Goal: Task Accomplishment & Management: Manage account settings

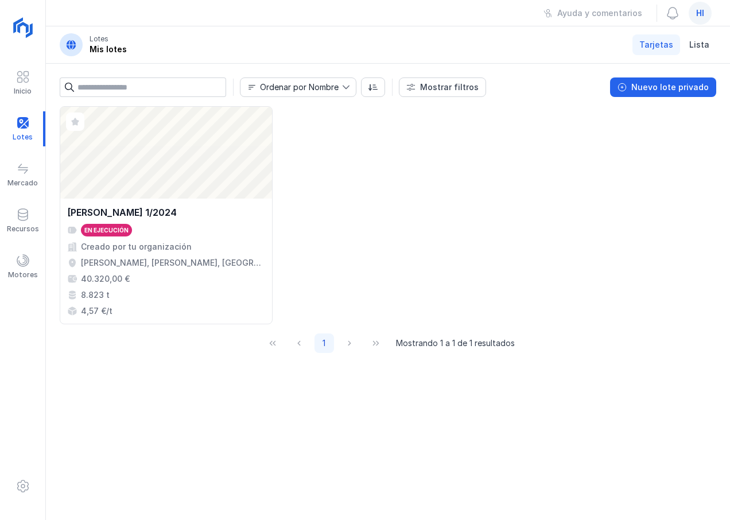
click at [348, 233] on div "Abrir lote JARAMILLO 1/2024 En ejecución Creado por tu organización Jaramillo d…" at bounding box center [388, 215] width 656 height 218
click at [17, 265] on span at bounding box center [23, 261] width 14 height 14
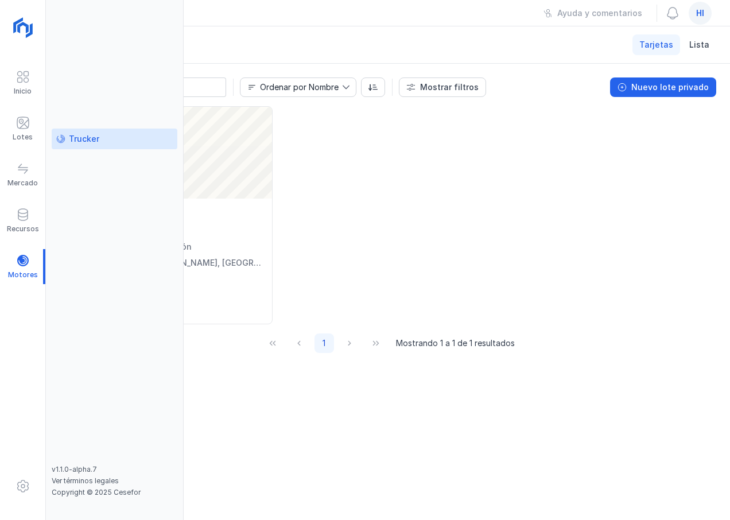
click at [81, 139] on div "Trucker" at bounding box center [84, 138] width 30 height 11
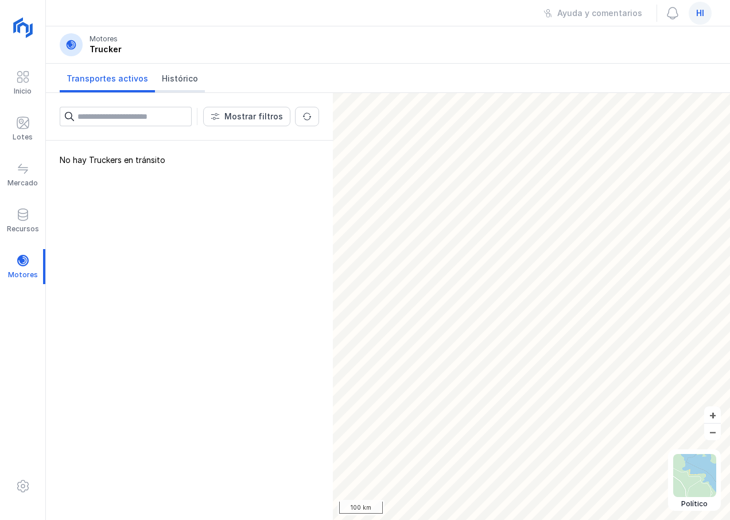
click at [175, 77] on span "Histórico" at bounding box center [180, 78] width 36 height 11
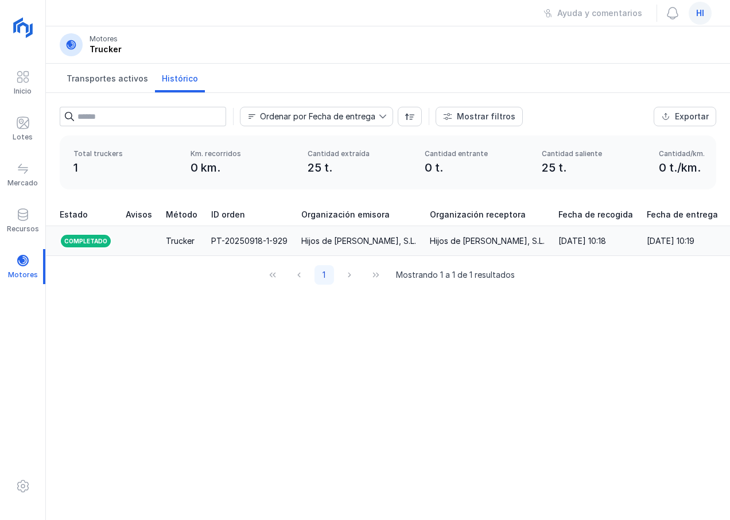
click at [159, 241] on td "Trucker" at bounding box center [181, 241] width 45 height 30
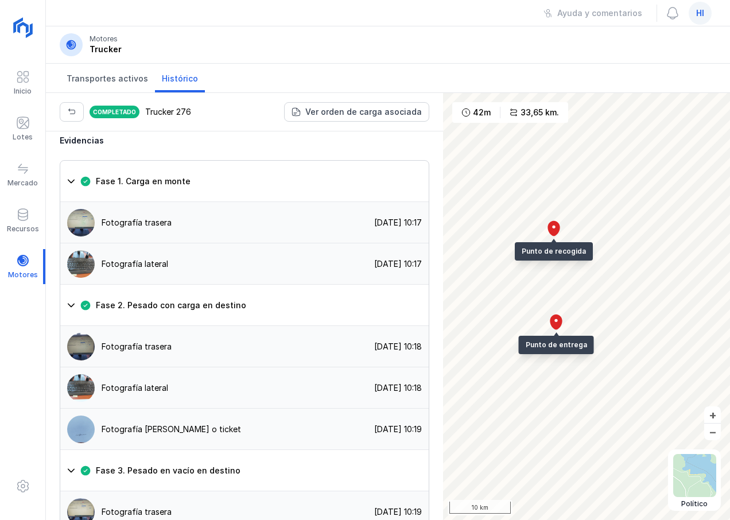
scroll to position [1134, 0]
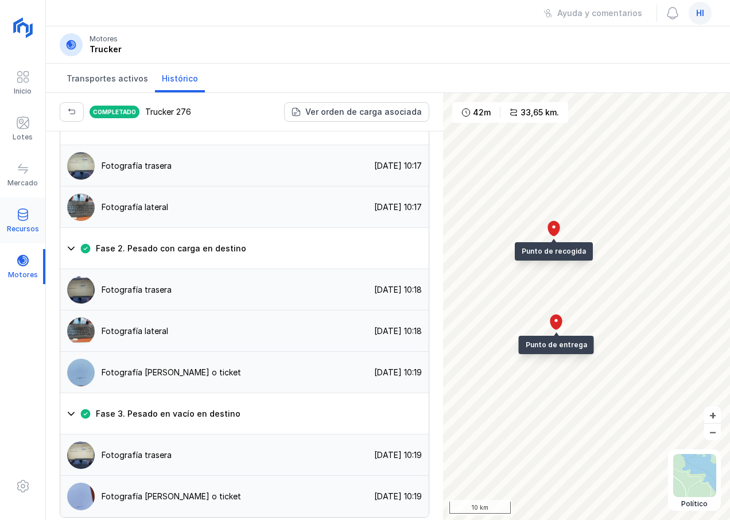
click at [24, 221] on div at bounding box center [23, 216] width 14 height 17
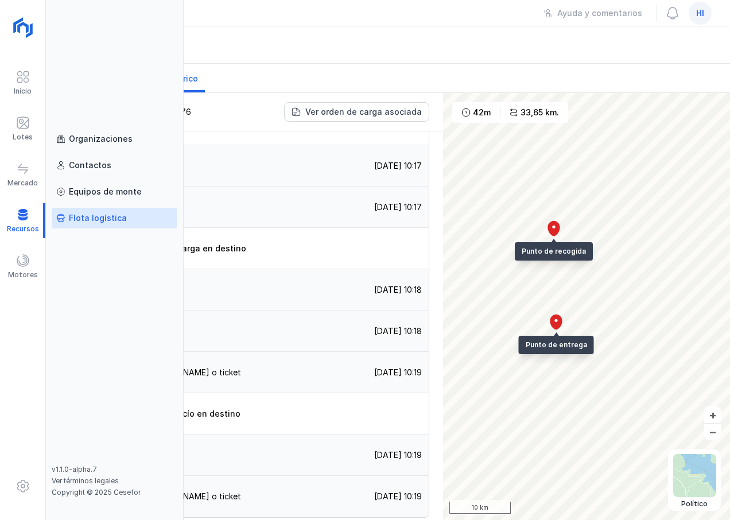
click at [107, 215] on div "Flota logística" at bounding box center [98, 217] width 58 height 11
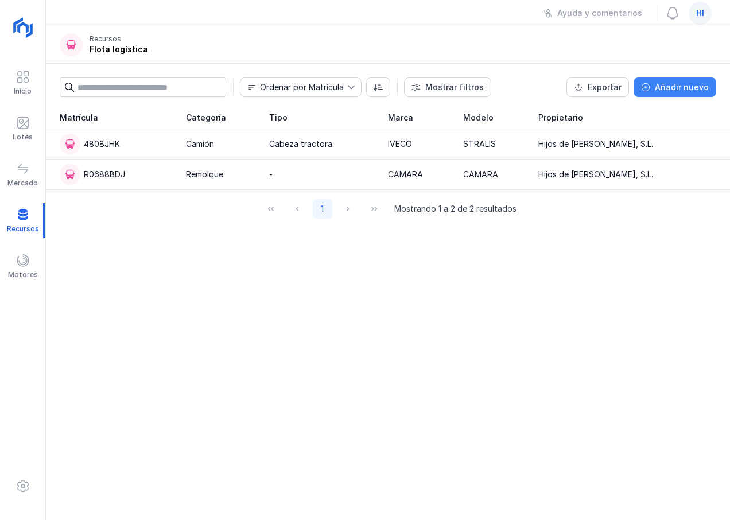
click at [682, 90] on div "Añadir nuevo" at bounding box center [682, 86] width 54 height 11
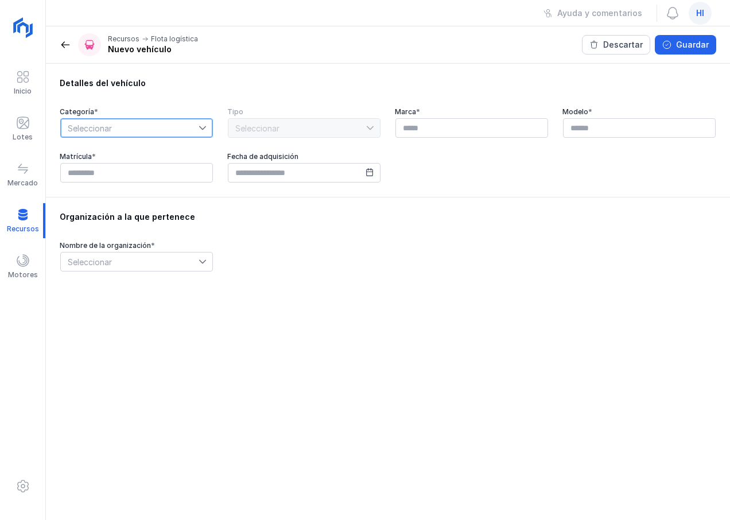
click at [152, 120] on span "Seleccionar" at bounding box center [130, 128] width 138 height 18
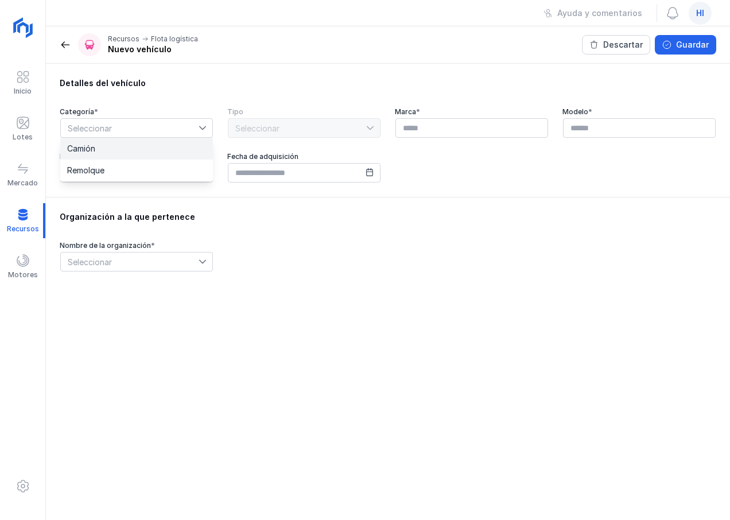
click at [138, 147] on li "Camión" at bounding box center [136, 149] width 153 height 22
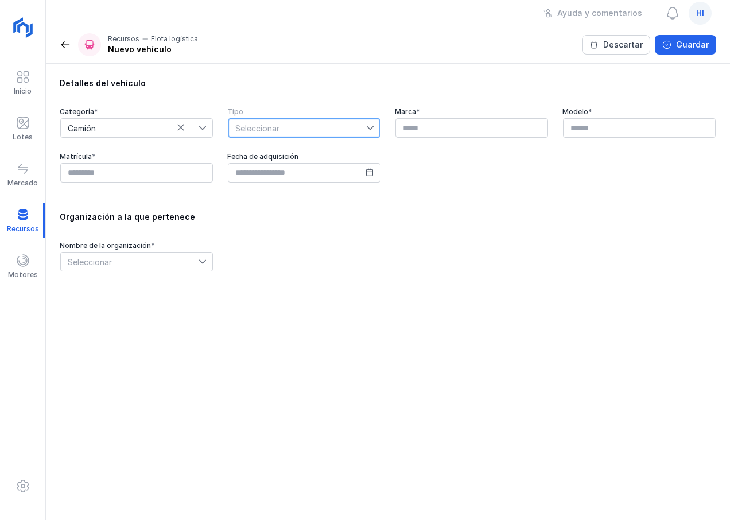
click at [298, 122] on span "Seleccionar" at bounding box center [297, 128] width 138 height 18
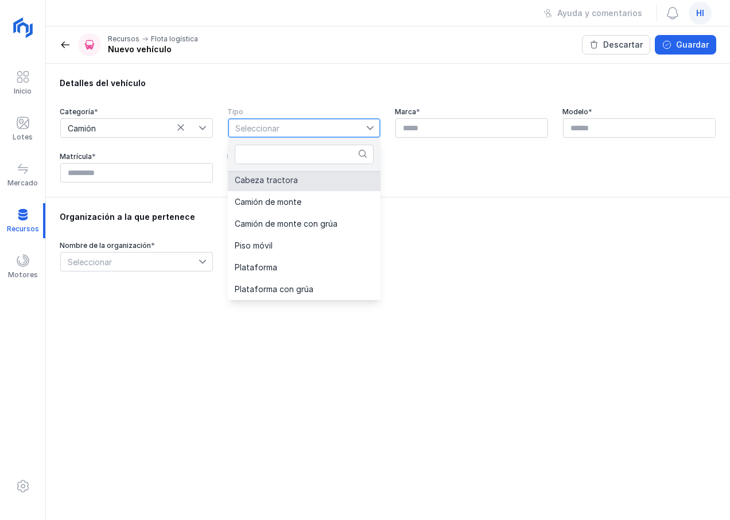
scroll to position [44, 0]
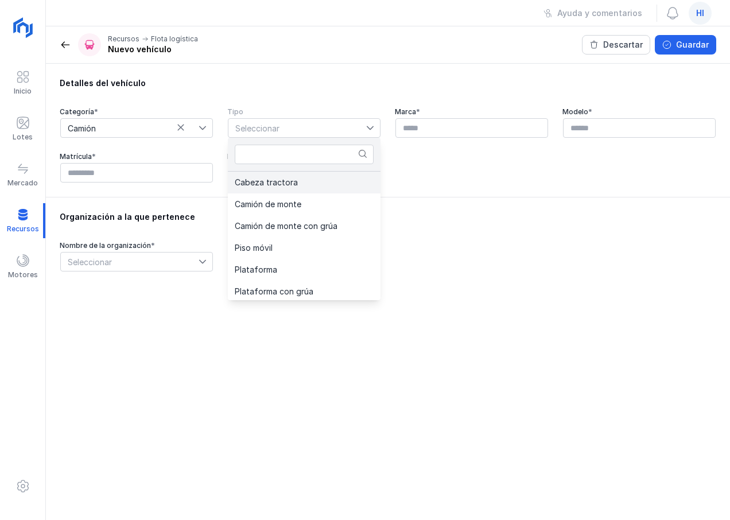
click at [304, 182] on li "Cabeza tractora" at bounding box center [304, 183] width 153 height 22
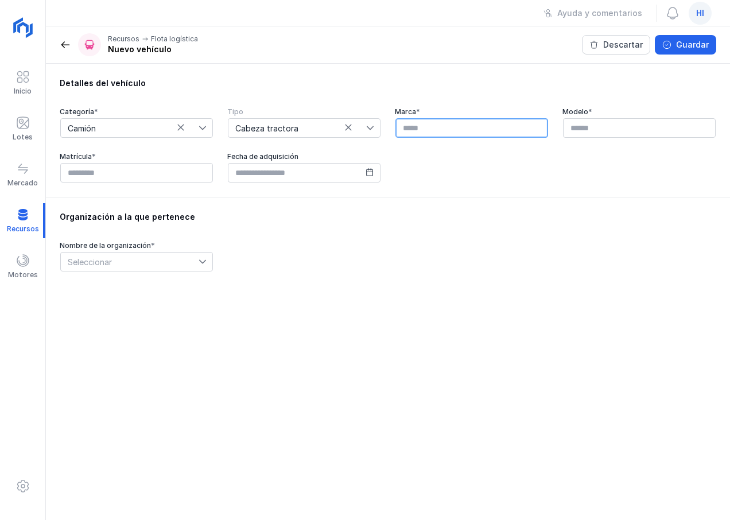
click at [451, 120] on input "text" at bounding box center [471, 128] width 153 height 20
type input "*****"
type input "*******"
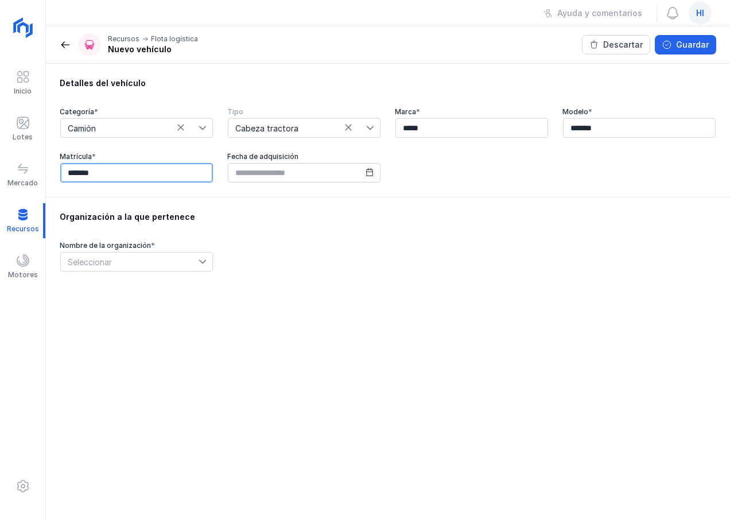
type input "*******"
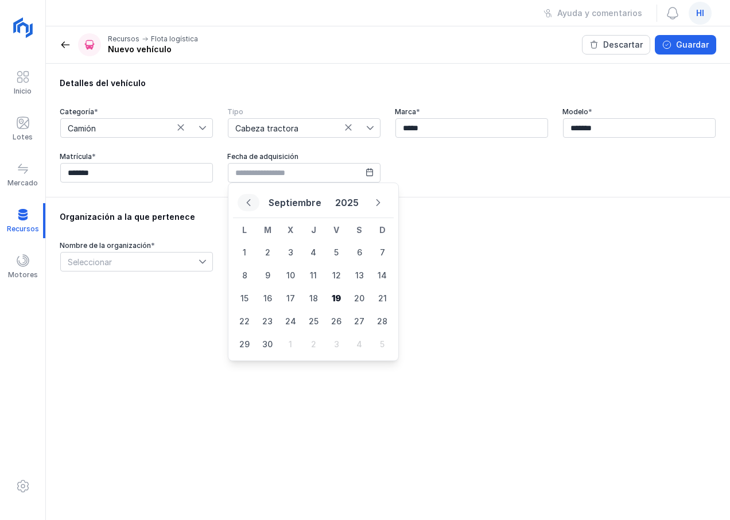
click at [247, 202] on icon "Previous Month" at bounding box center [249, 202] width 4 height 7
click at [289, 205] on button "Agosto" at bounding box center [295, 202] width 42 height 21
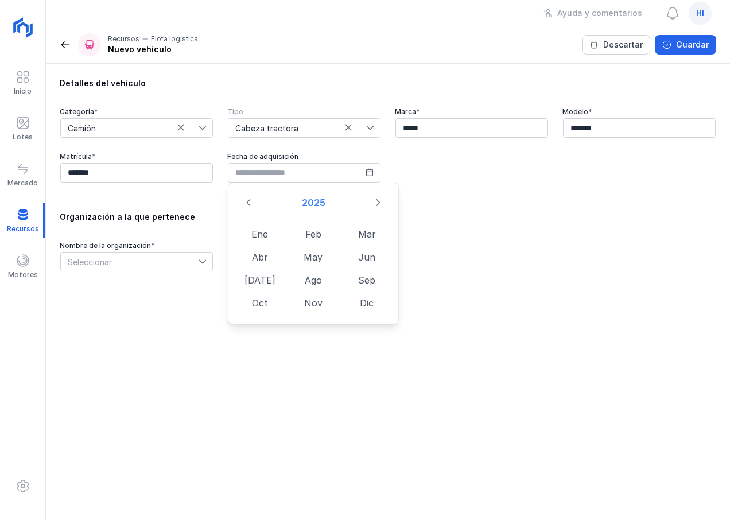
click at [307, 204] on button "2025" at bounding box center [313, 202] width 33 height 21
click at [254, 236] on span "2020" at bounding box center [259, 231] width 53 height 23
click at [262, 234] on span "Ene" at bounding box center [259, 234] width 53 height 23
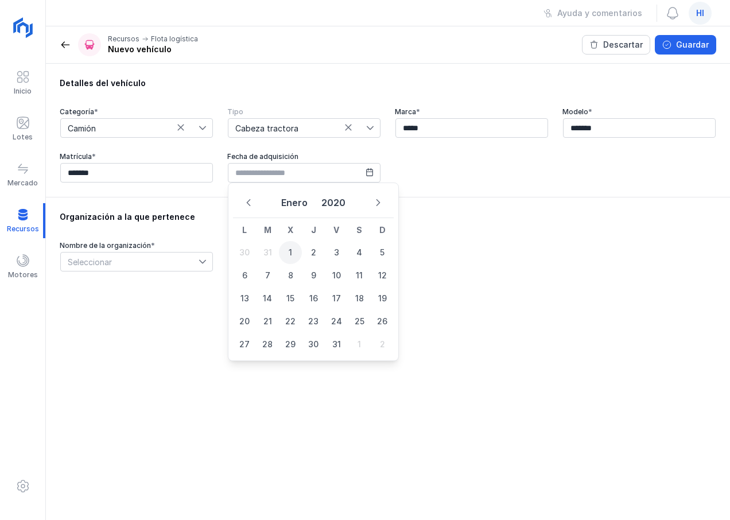
click at [287, 254] on span "1" at bounding box center [290, 252] width 23 height 23
type input "**********"
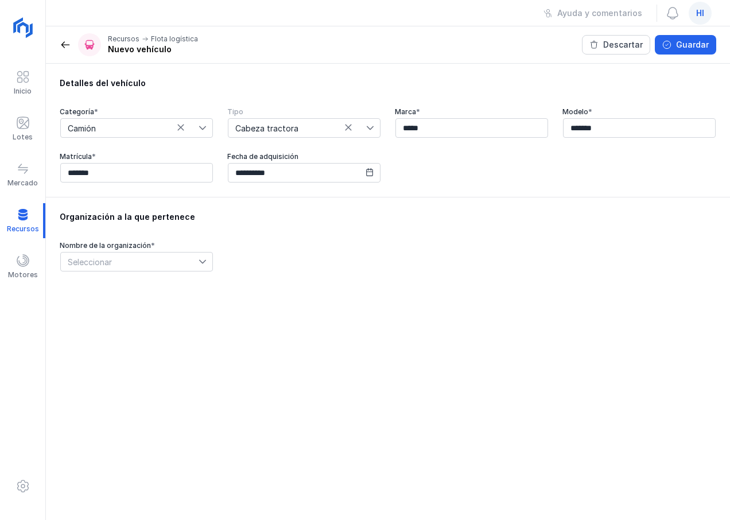
click at [201, 263] on icon at bounding box center [203, 262] width 8 height 8
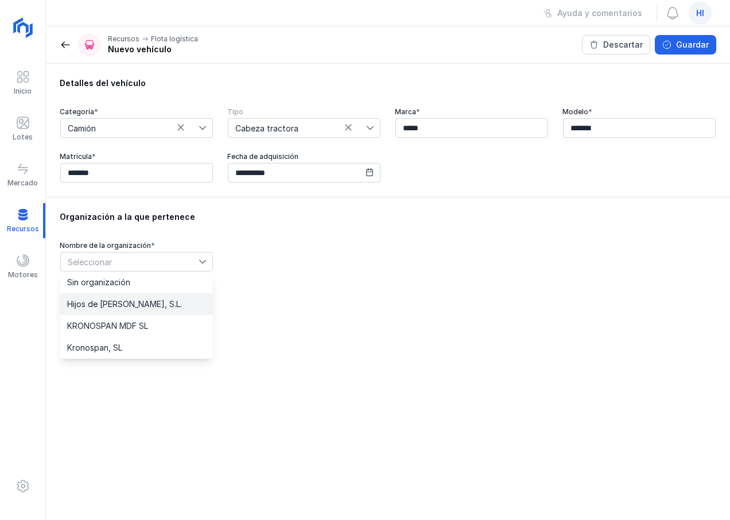
click at [179, 302] on span "Hijos de Pascual Mediavilla, S.L." at bounding box center [124, 304] width 115 height 8
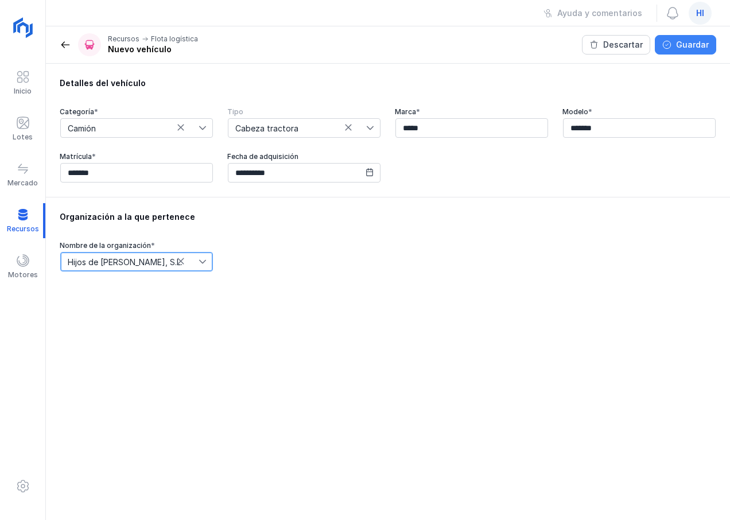
click at [697, 46] on div "Guardar" at bounding box center [692, 44] width 33 height 11
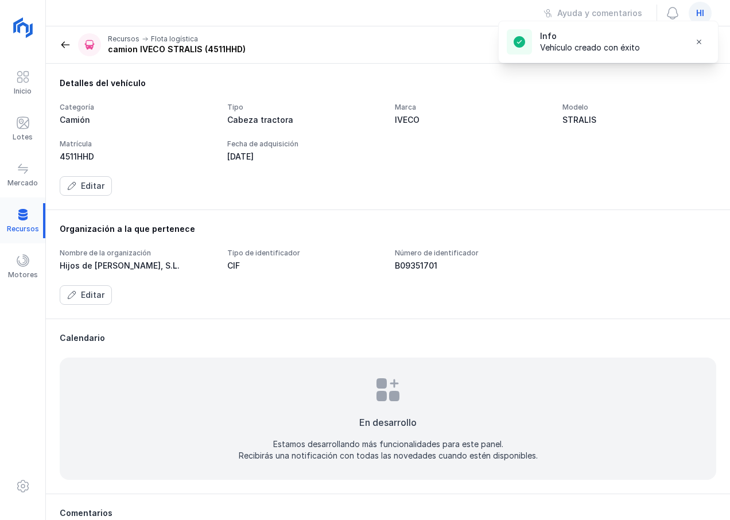
click at [22, 224] on div at bounding box center [22, 220] width 45 height 35
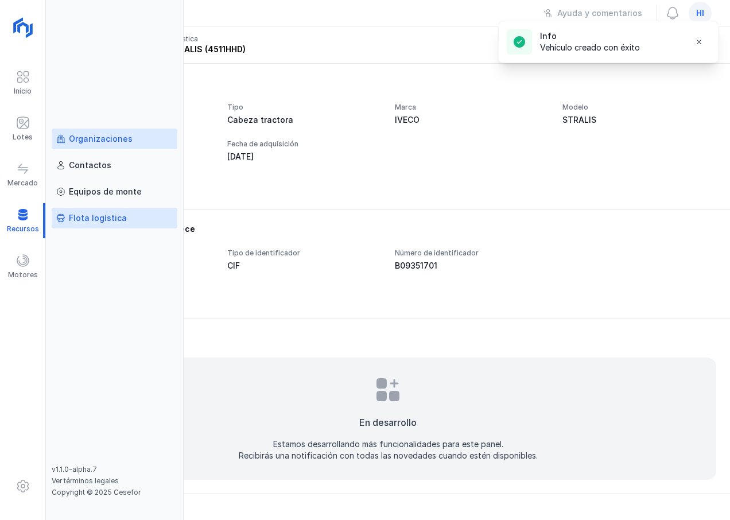
click at [125, 141] on div "Organizaciones" at bounding box center [101, 138] width 64 height 11
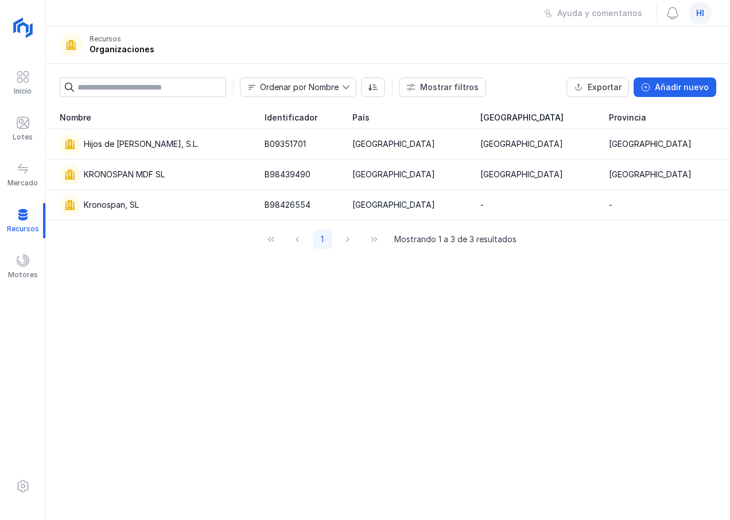
click at [454, 322] on div "Nombre Identificador País Comunidad autónoma Provincia Hijos de Pascual Mediavi…" at bounding box center [388, 313] width 684 height 414
click at [21, 220] on div at bounding box center [22, 220] width 45 height 35
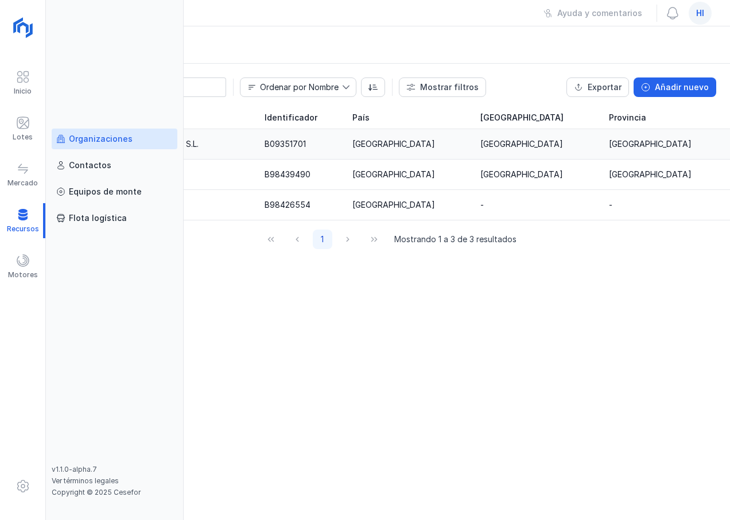
click at [115, 140] on div "Organizaciones" at bounding box center [101, 138] width 64 height 11
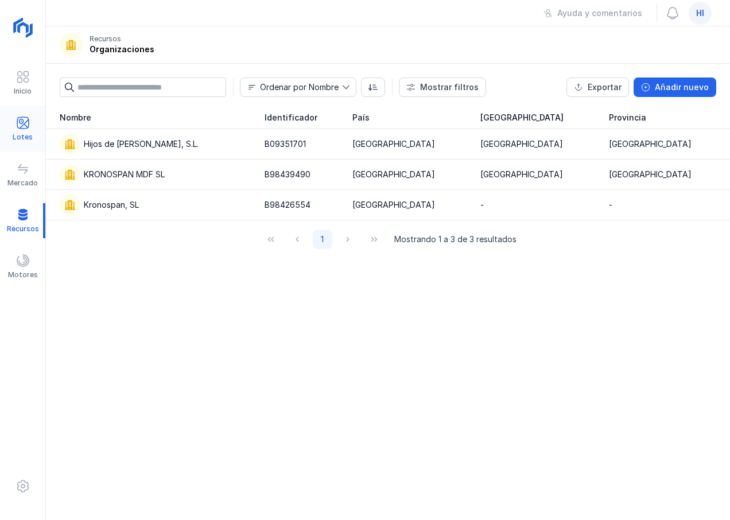
click at [25, 130] on div at bounding box center [23, 124] width 14 height 17
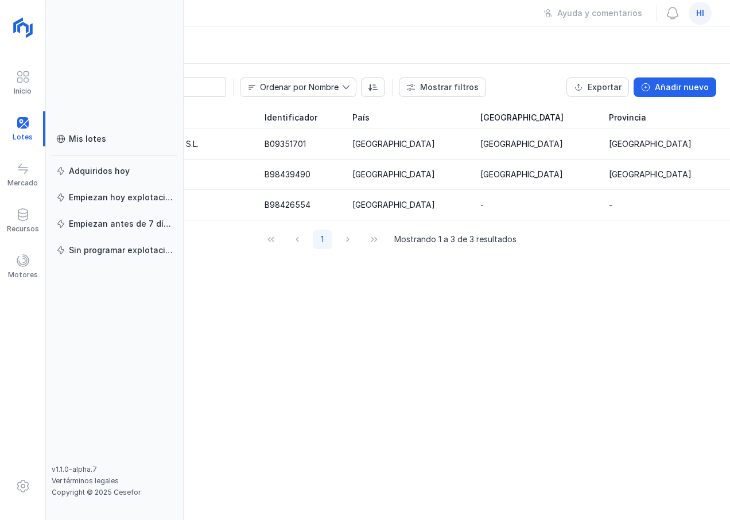
click at [277, 323] on div "Nombre Identificador País Comunidad autónoma Provincia Hijos de Pascual Mediavi…" at bounding box center [388, 313] width 684 height 414
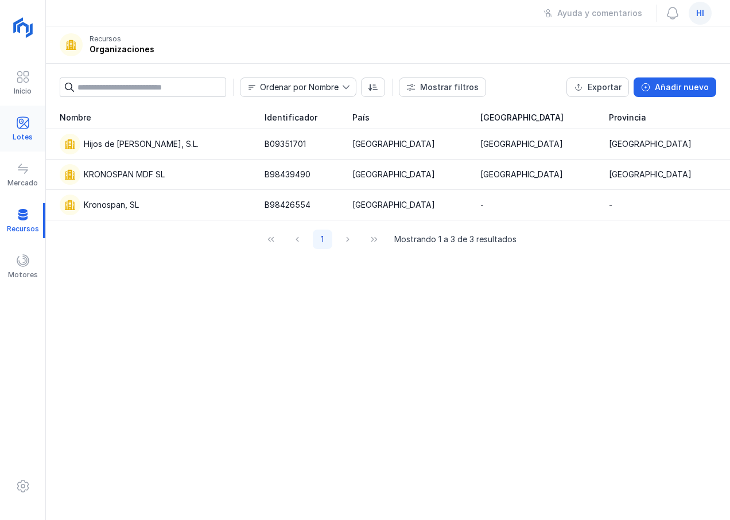
click at [24, 130] on div at bounding box center [23, 124] width 14 height 17
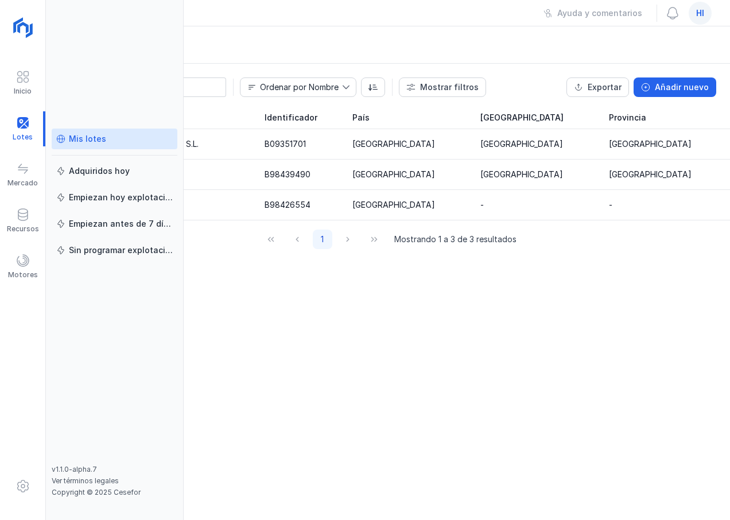
click at [103, 135] on div "Mis lotes" at bounding box center [114, 138] width 116 height 11
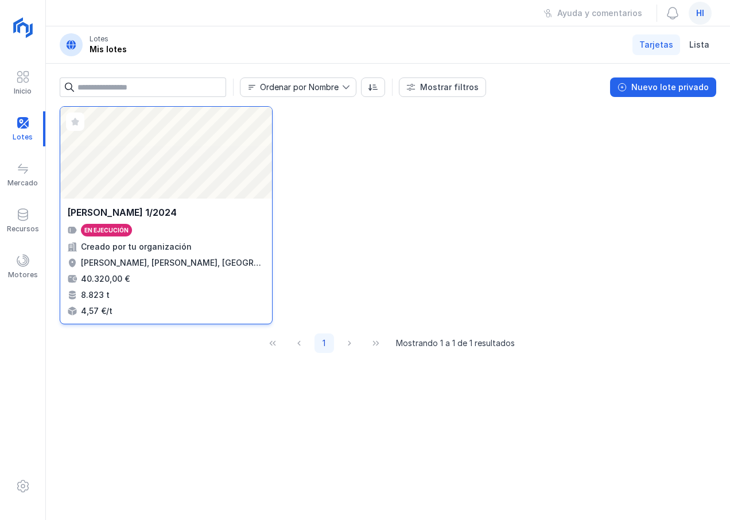
click at [120, 261] on div "Jaramillo de la Fuente, Burgos, Castilla y León, España" at bounding box center [173, 262] width 184 height 11
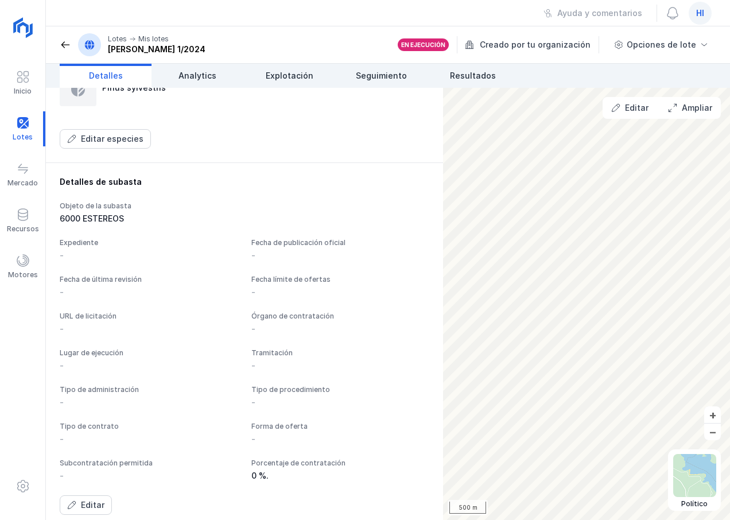
scroll to position [733, 0]
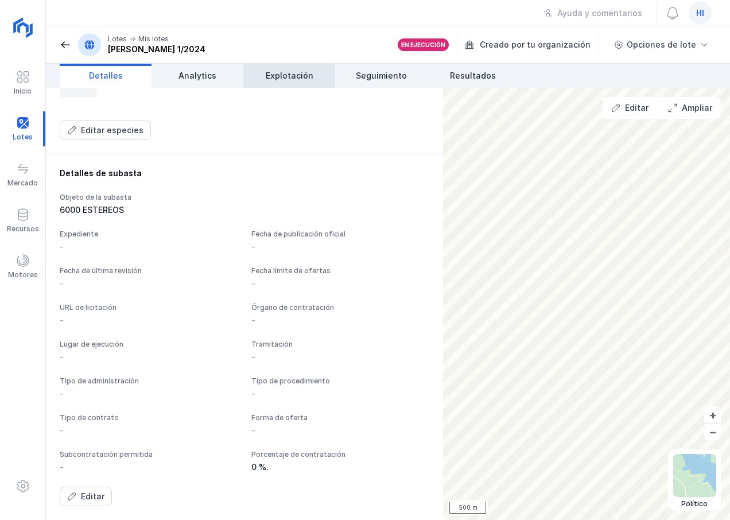
click at [293, 76] on span "Explotación" at bounding box center [290, 75] width 48 height 11
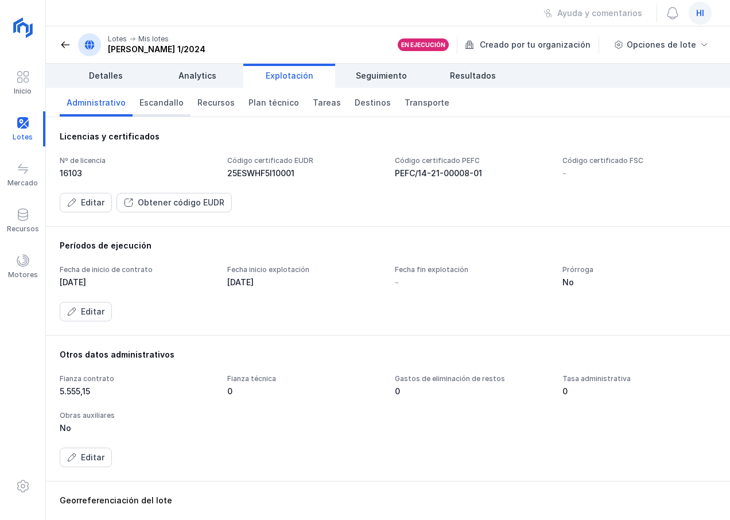
click at [170, 102] on span "Escandallo" at bounding box center [161, 102] width 44 height 11
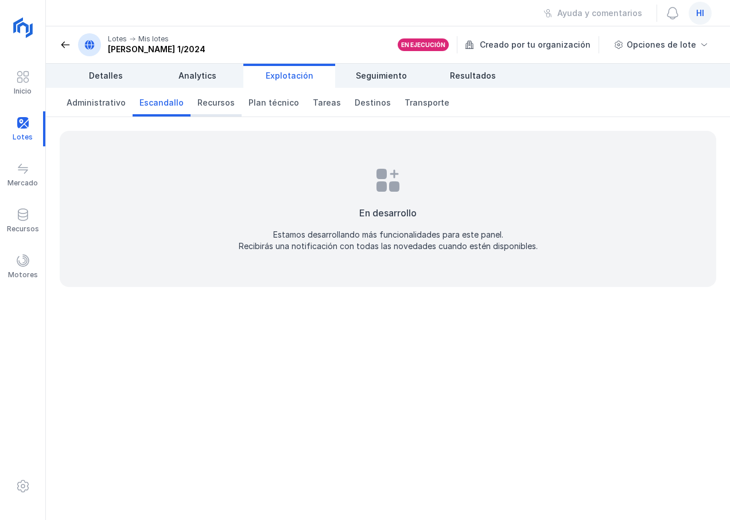
click at [203, 101] on span "Recursos" at bounding box center [215, 102] width 37 height 11
click at [267, 101] on span "Plan técnico" at bounding box center [273, 102] width 50 height 11
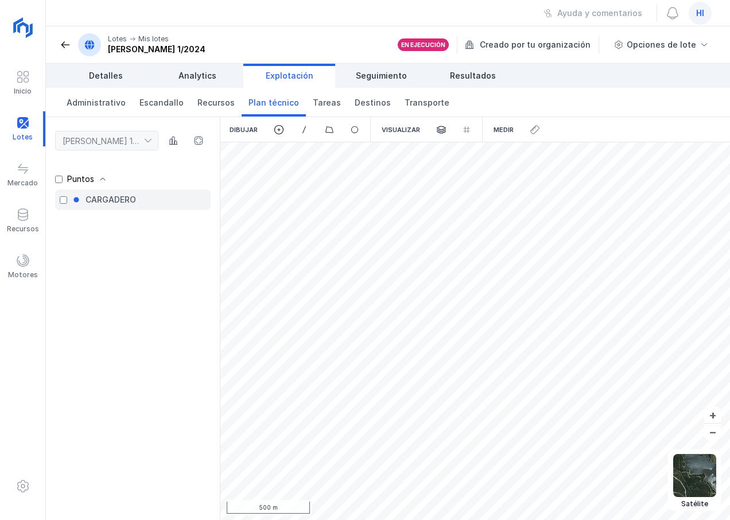
click at [106, 198] on div "CARGADERO" at bounding box center [110, 199] width 50 height 11
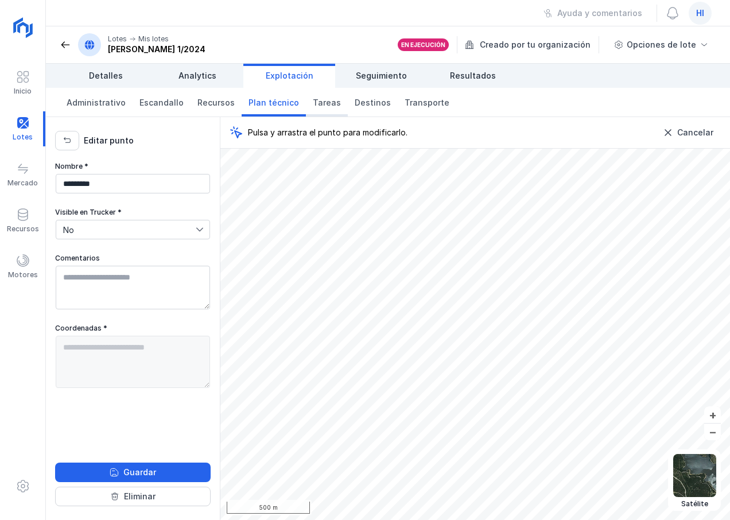
click at [318, 103] on span "Tareas" at bounding box center [327, 102] width 28 height 11
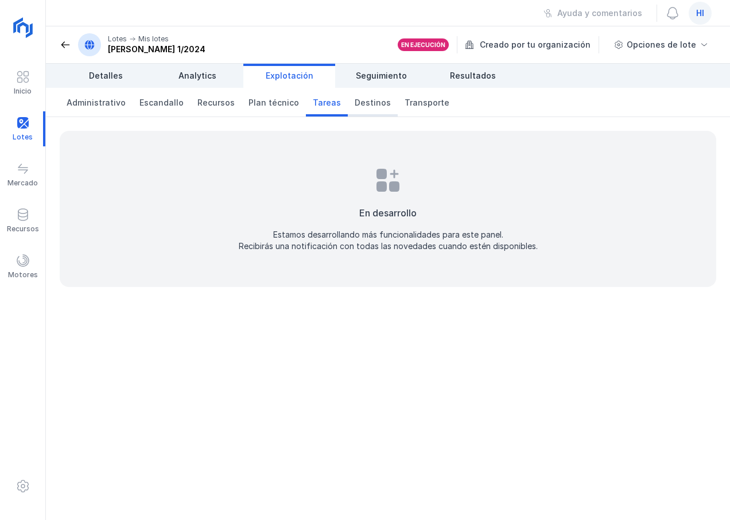
click at [355, 104] on span "Destinos" at bounding box center [373, 102] width 36 height 11
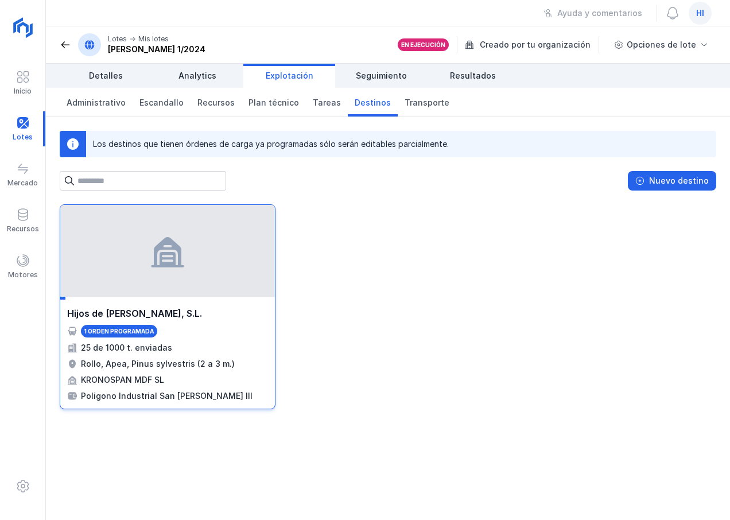
click at [161, 351] on div "25 de 1000 t. enviadas" at bounding box center [126, 347] width 91 height 11
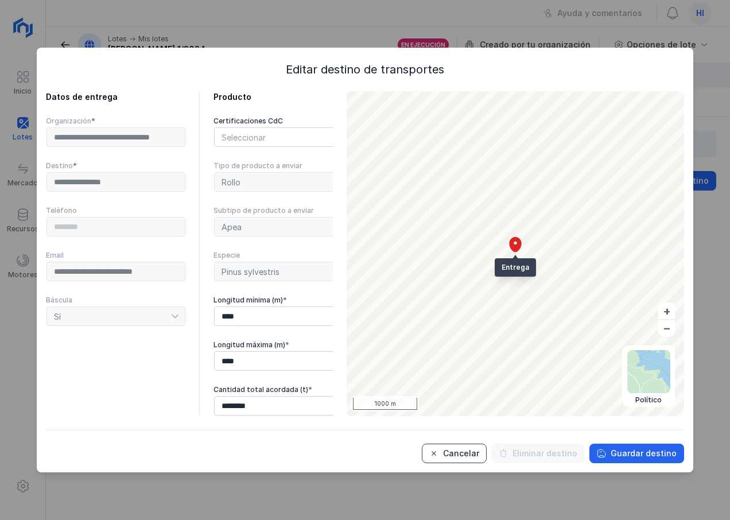
click at [467, 455] on div "Cancelar" at bounding box center [461, 453] width 36 height 11
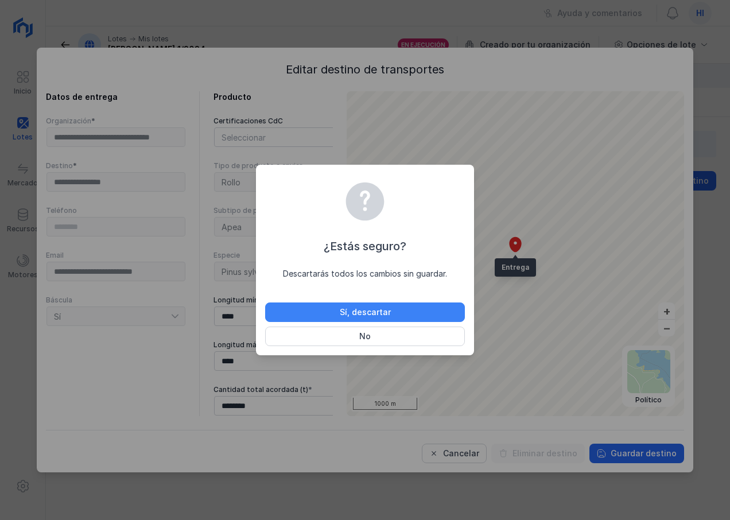
click at [381, 316] on div "Sí, descartar" at bounding box center [365, 311] width 51 height 11
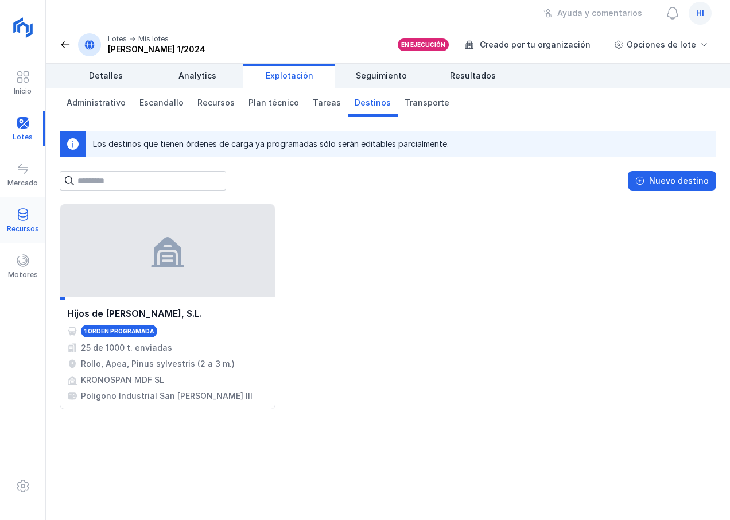
click at [28, 226] on div "Recursos" at bounding box center [23, 228] width 32 height 9
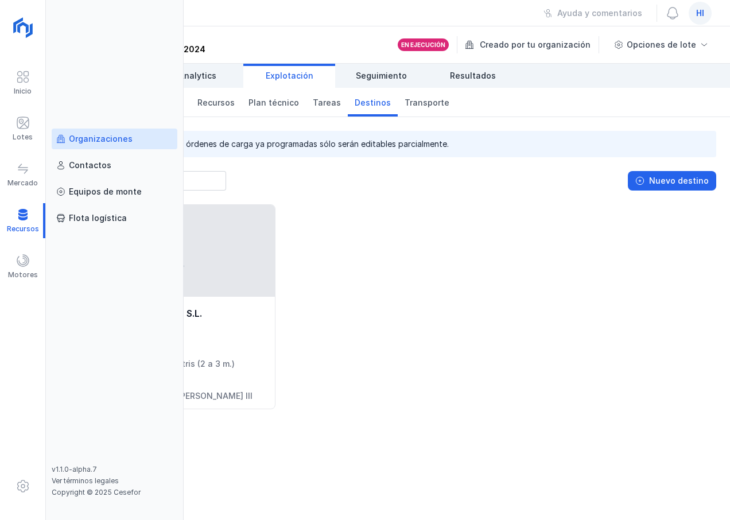
click at [118, 138] on div "Organizaciones" at bounding box center [101, 138] width 64 height 11
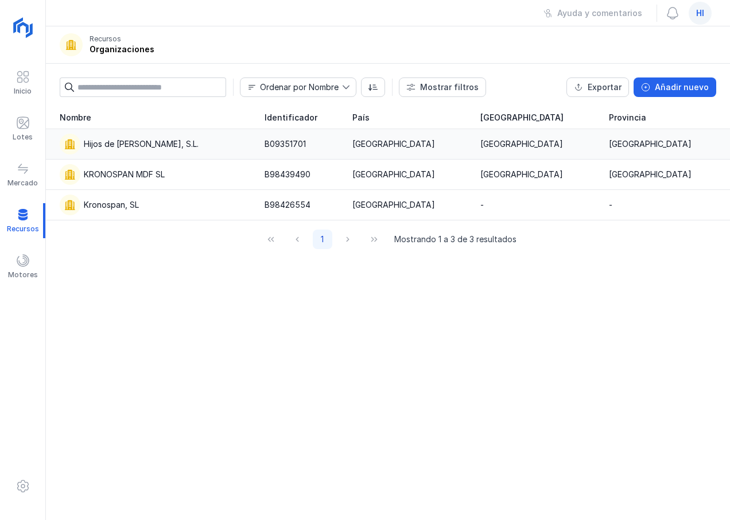
click at [183, 141] on div "Hijos de Pascual Mediavilla, S.L." at bounding box center [141, 143] width 115 height 11
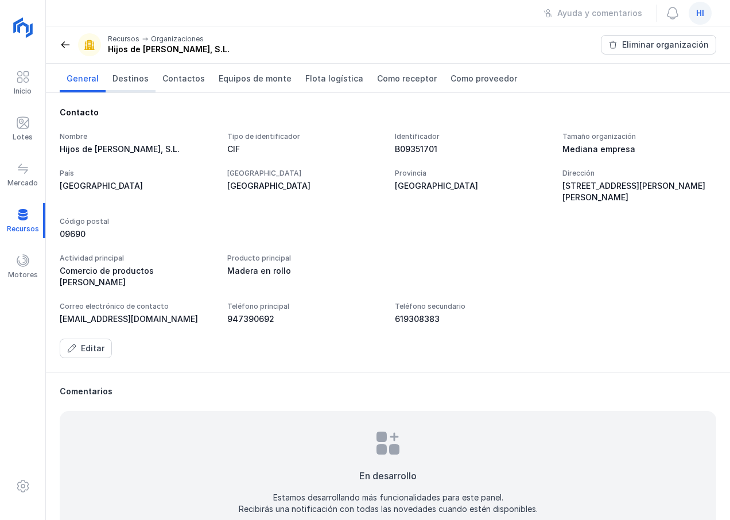
click at [136, 80] on span "Destinos" at bounding box center [130, 78] width 36 height 11
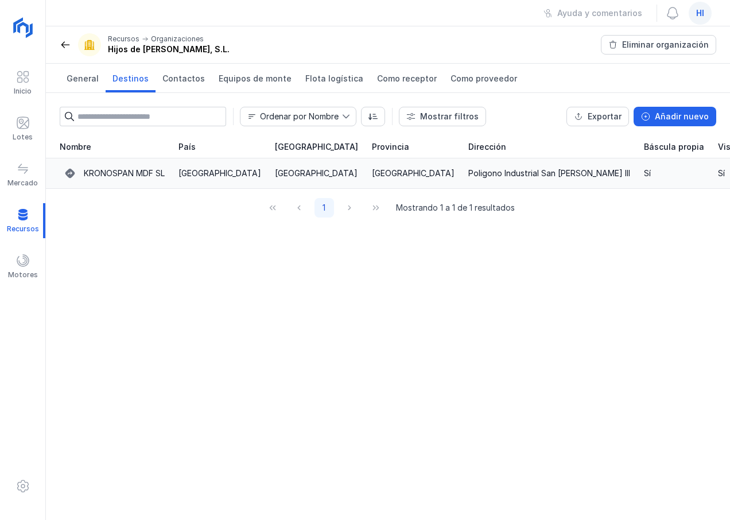
click at [144, 176] on div "KRONOSPAN MDF SL" at bounding box center [124, 173] width 81 height 11
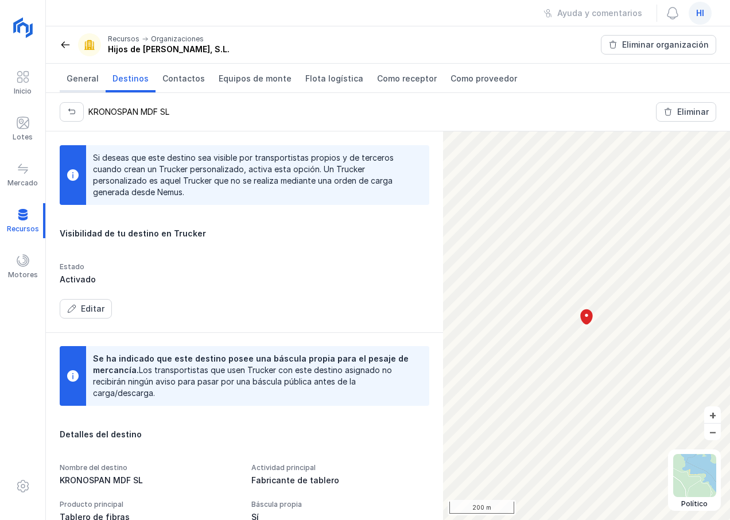
click at [82, 79] on span "General" at bounding box center [83, 78] width 32 height 11
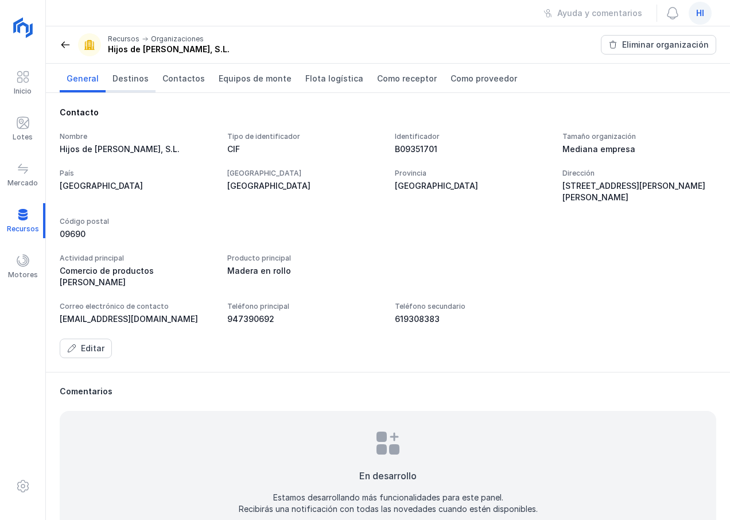
click at [118, 80] on span "Destinos" at bounding box center [130, 78] width 36 height 11
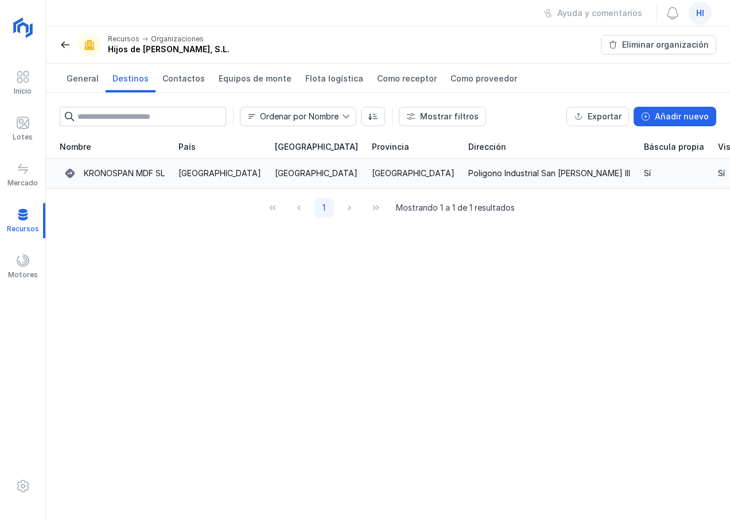
click at [119, 177] on div "KRONOSPAN MDF SL" at bounding box center [124, 173] width 81 height 11
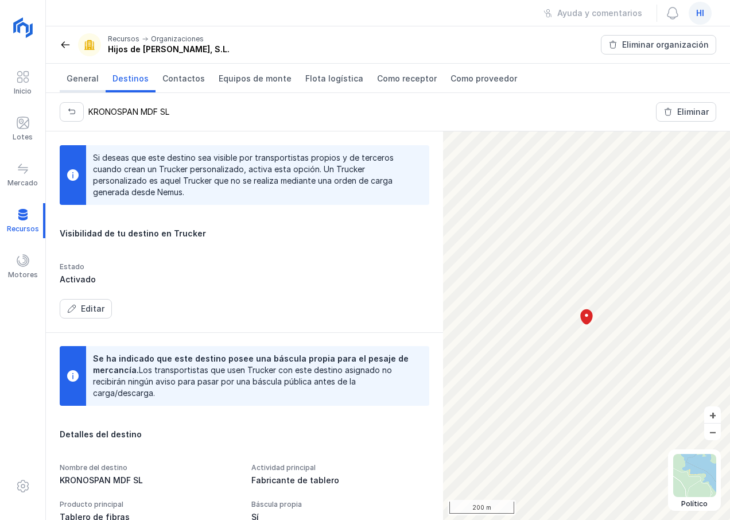
click at [79, 80] on span "General" at bounding box center [83, 78] width 32 height 11
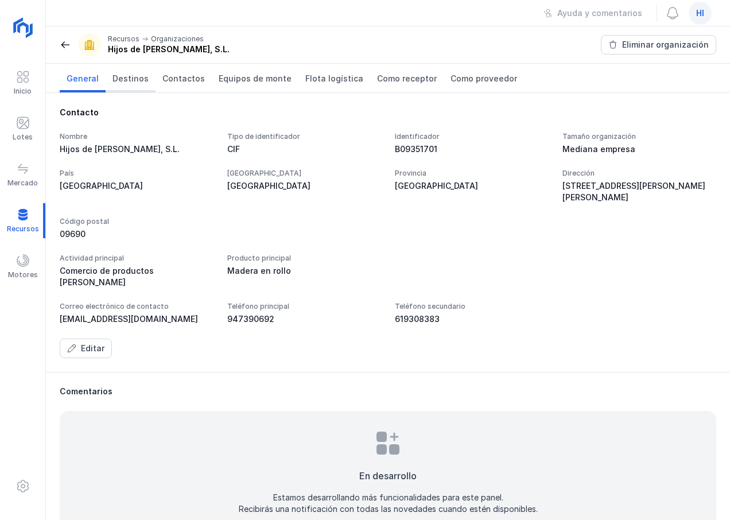
click at [134, 78] on span "Destinos" at bounding box center [130, 78] width 36 height 11
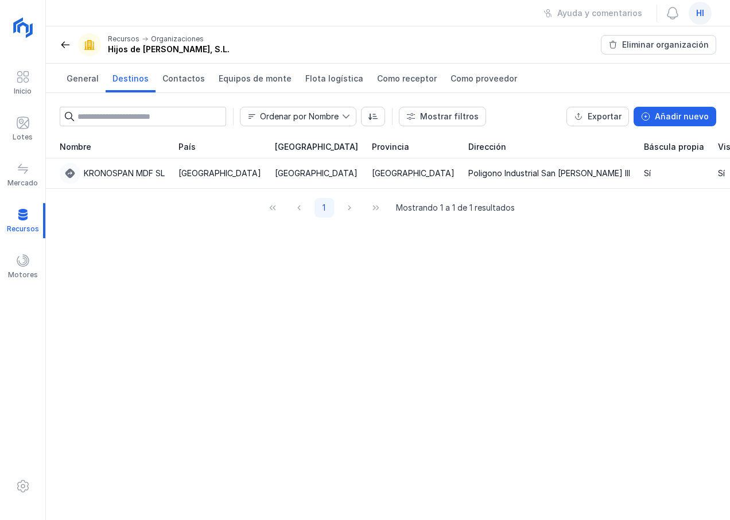
drag, startPoint x: 107, startPoint y: 173, endPoint x: 86, endPoint y: 224, distance: 55.3
click at [86, 224] on div "1 Mostrando 1 a 1 de 1 resultados" at bounding box center [388, 208] width 684 height 38
click at [120, 174] on div "KRONOSPAN MDF SL" at bounding box center [124, 173] width 81 height 11
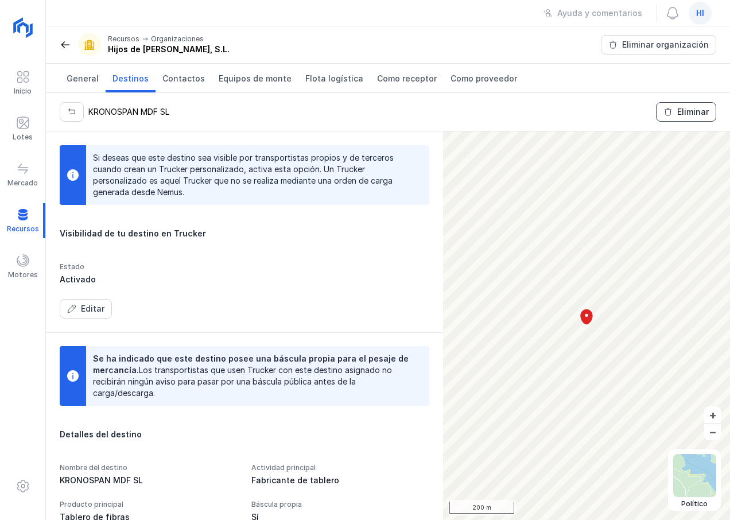
click at [678, 113] on div "Eliminar" at bounding box center [693, 111] width 32 height 11
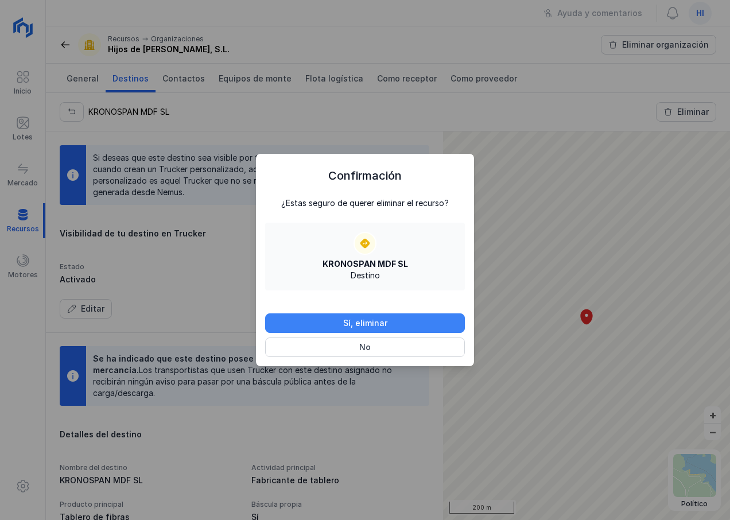
click at [357, 320] on div "Sí, eliminar" at bounding box center [365, 322] width 44 height 11
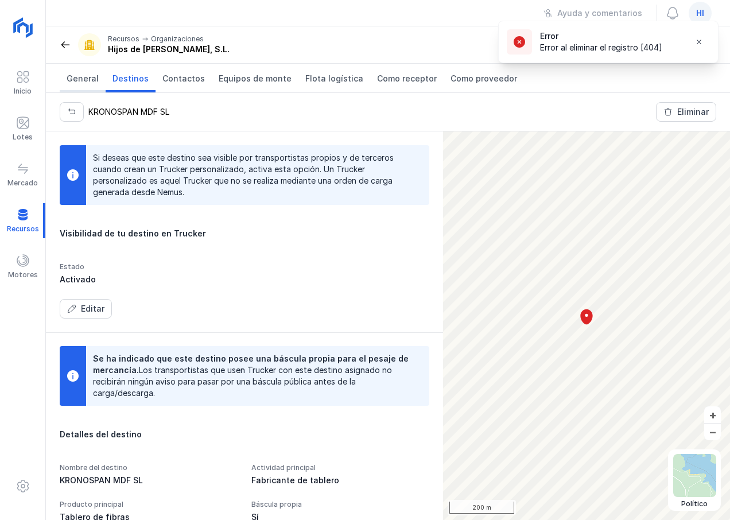
click at [73, 83] on span "General" at bounding box center [83, 78] width 32 height 11
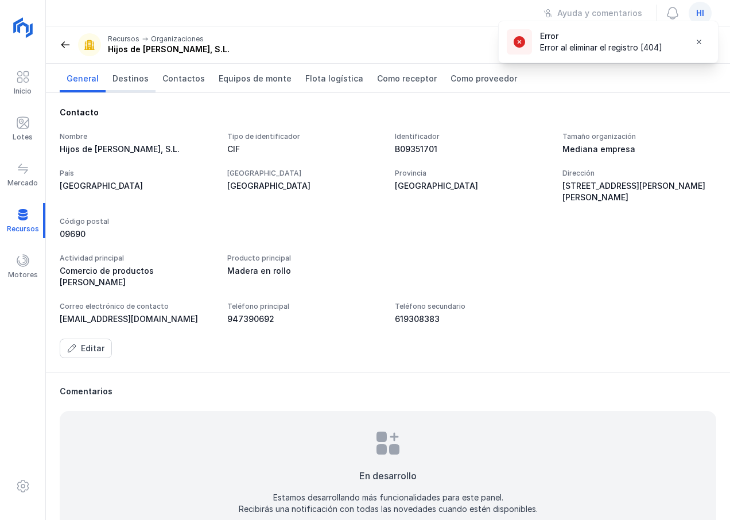
click at [123, 79] on span "Destinos" at bounding box center [130, 78] width 36 height 11
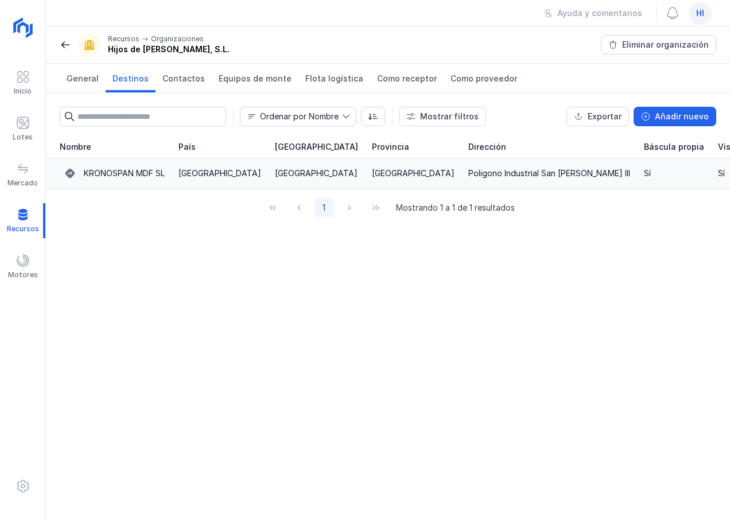
click at [134, 173] on div "KRONOSPAN MDF SL" at bounding box center [124, 173] width 81 height 11
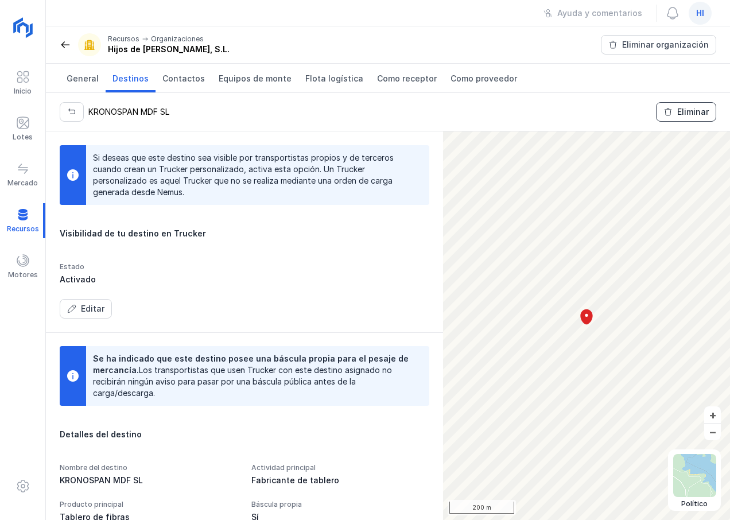
click at [686, 113] on div "Eliminar" at bounding box center [693, 111] width 32 height 11
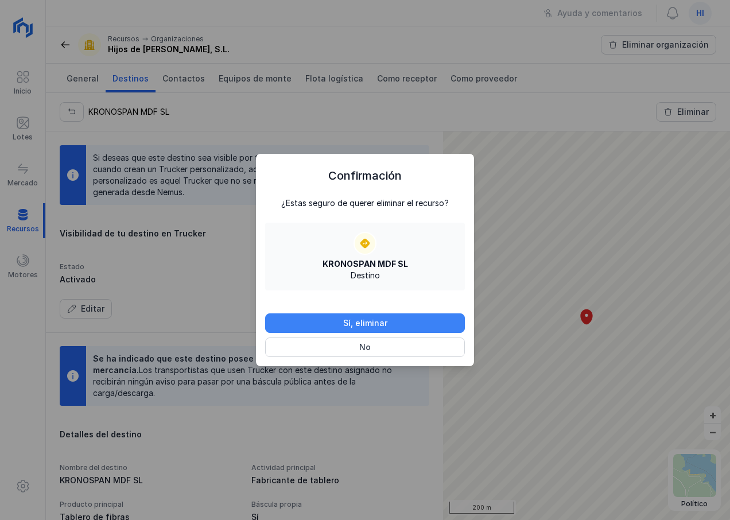
click at [366, 321] on div "Sí, eliminar" at bounding box center [365, 322] width 44 height 11
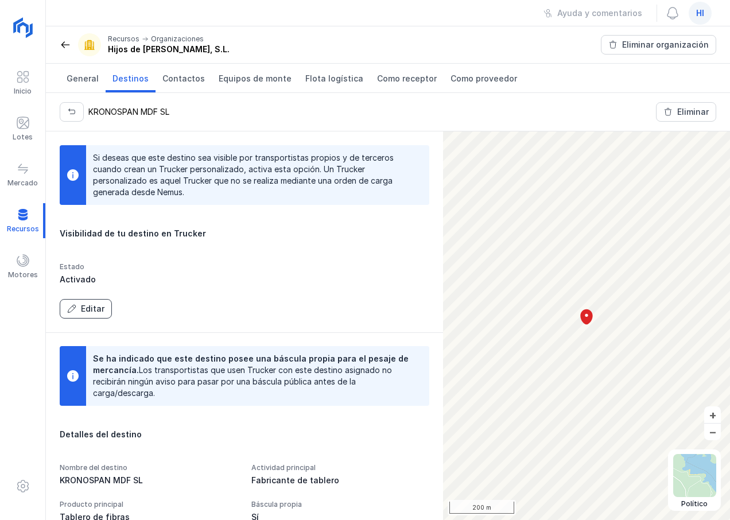
click at [91, 308] on div "Editar" at bounding box center [93, 308] width 24 height 11
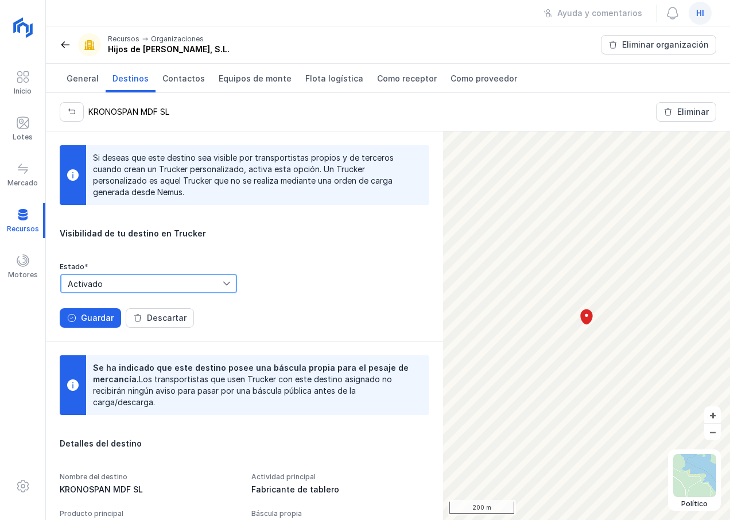
click at [188, 286] on span "Activado" at bounding box center [142, 283] width 162 height 18
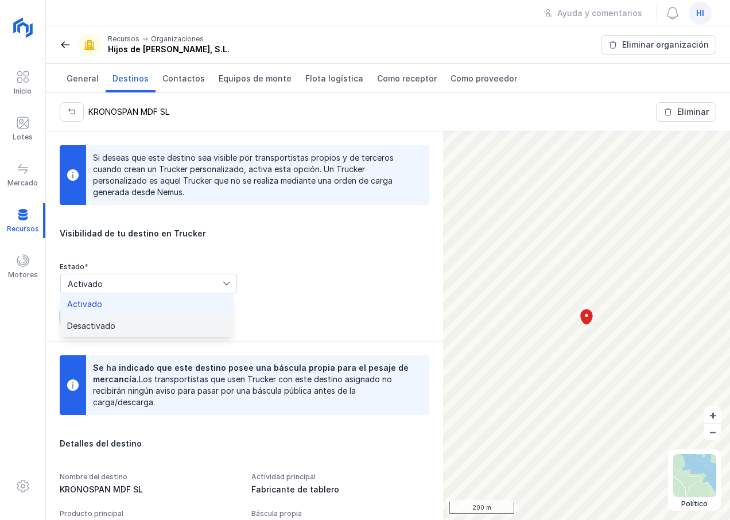
click at [160, 321] on li "Desactivado" at bounding box center [146, 326] width 173 height 22
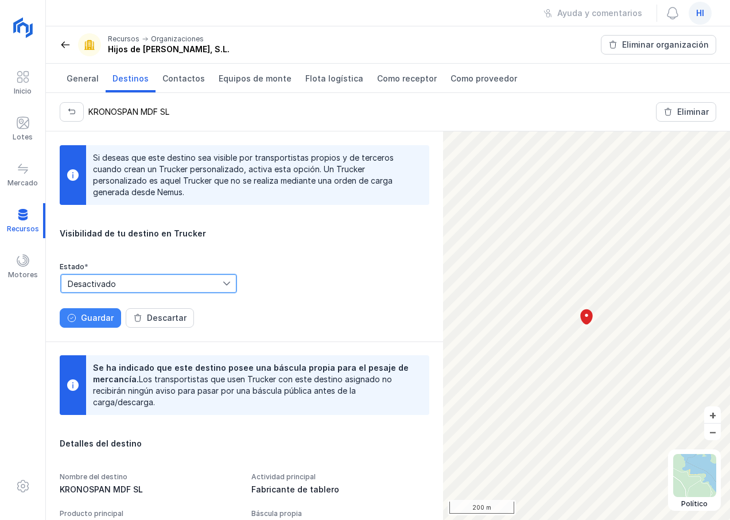
click at [87, 316] on div "Guardar" at bounding box center [97, 317] width 33 height 11
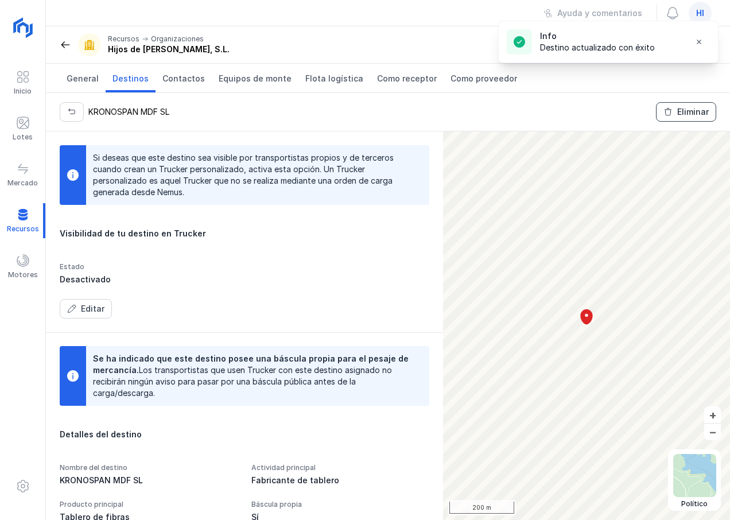
click at [687, 110] on div "Eliminar" at bounding box center [693, 111] width 32 height 11
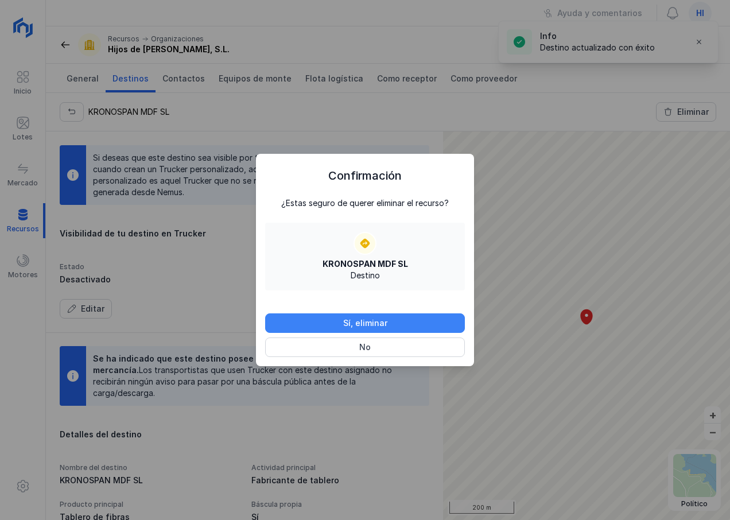
click at [361, 320] on div "Sí, eliminar" at bounding box center [365, 322] width 44 height 11
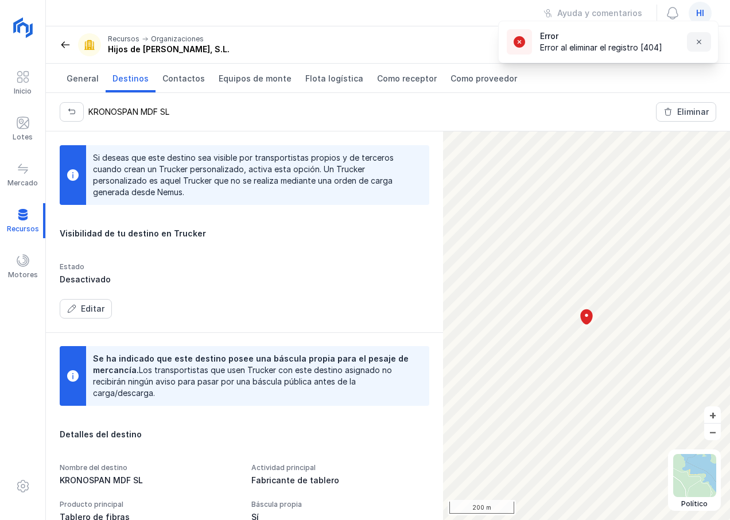
click at [699, 44] on span "button" at bounding box center [698, 41] width 9 height 9
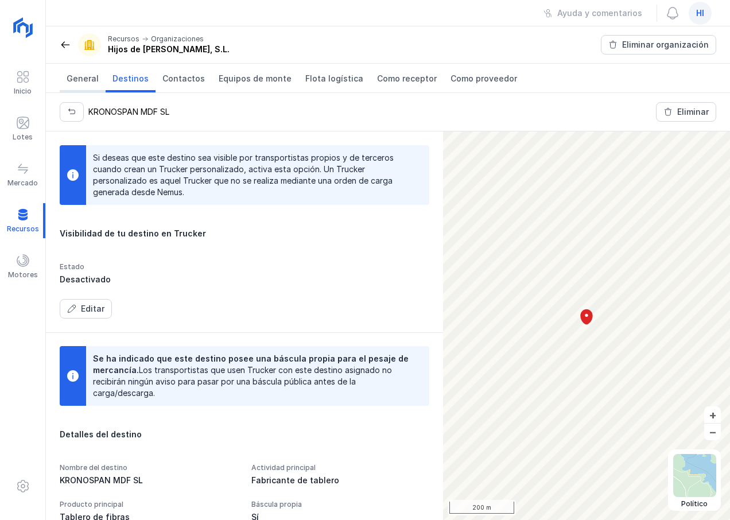
click at [94, 76] on span "General" at bounding box center [83, 78] width 32 height 11
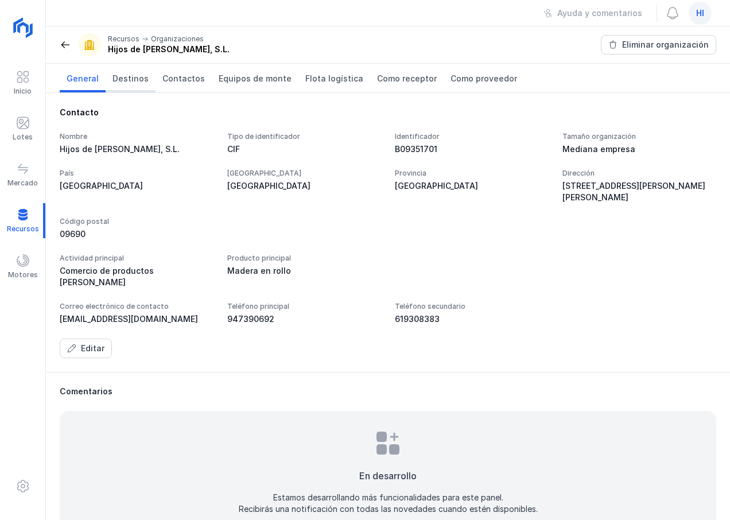
click at [129, 79] on span "Destinos" at bounding box center [130, 78] width 36 height 11
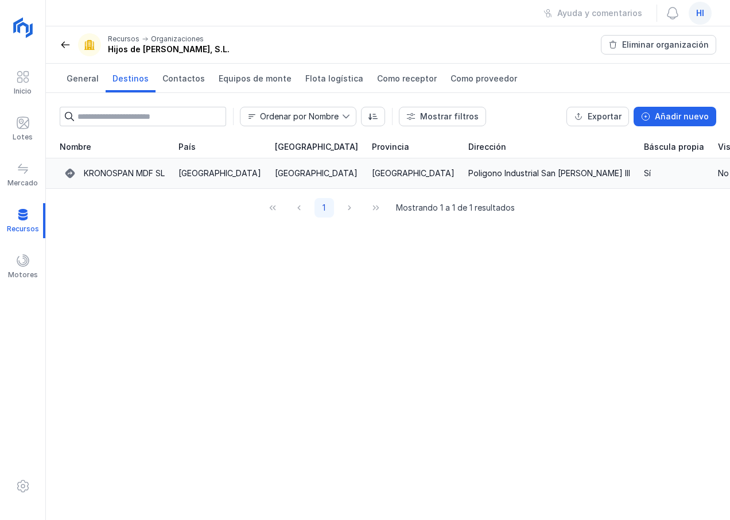
click at [160, 177] on div "KRONOSPAN MDF SL" at bounding box center [124, 173] width 81 height 11
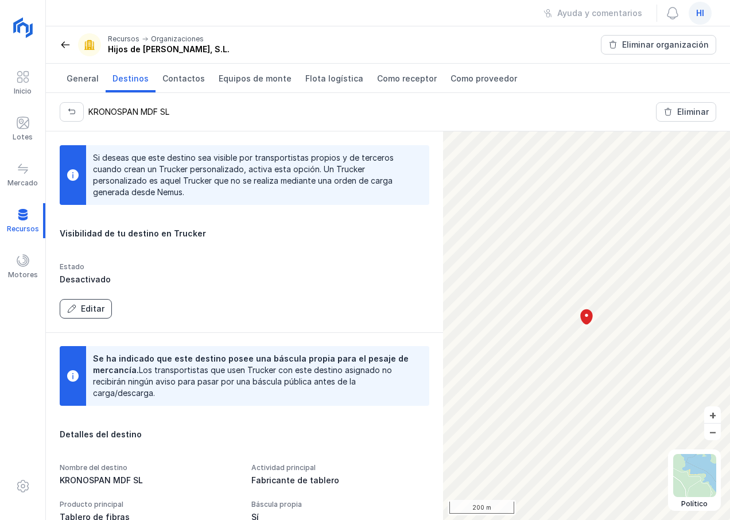
click at [88, 311] on div "Editar" at bounding box center [93, 308] width 24 height 11
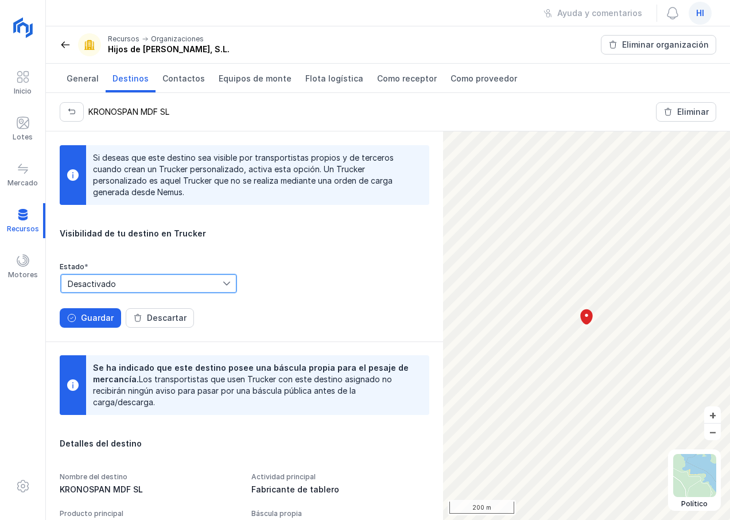
click at [103, 285] on span "Desactivado" at bounding box center [142, 283] width 162 height 18
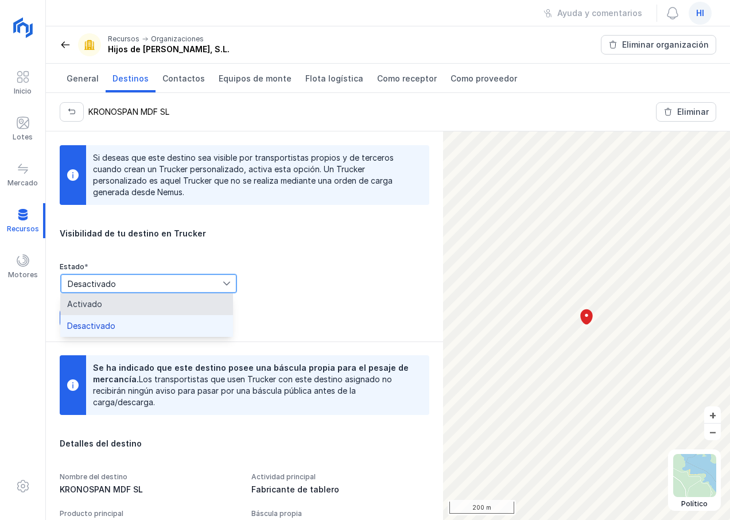
click at [99, 304] on span "Activado" at bounding box center [84, 304] width 35 height 8
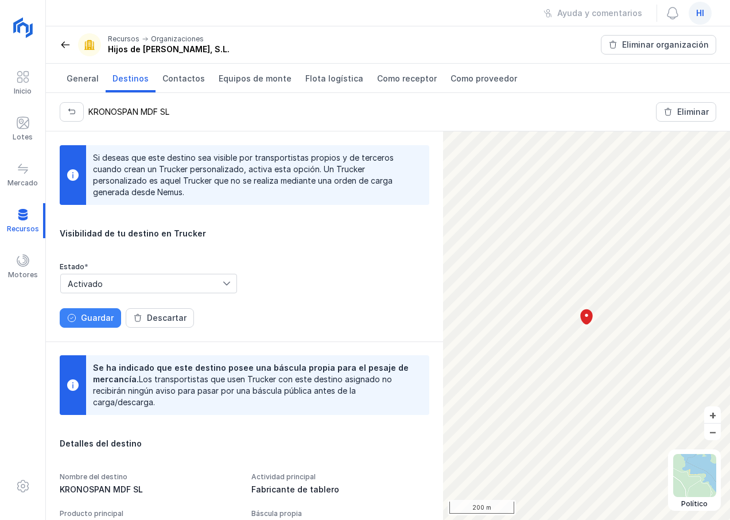
click at [95, 316] on div "Guardar" at bounding box center [97, 317] width 33 height 11
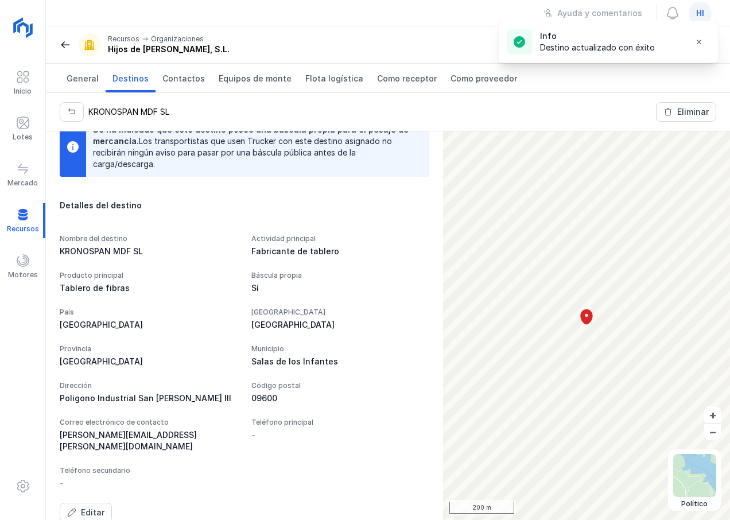
scroll to position [234, 0]
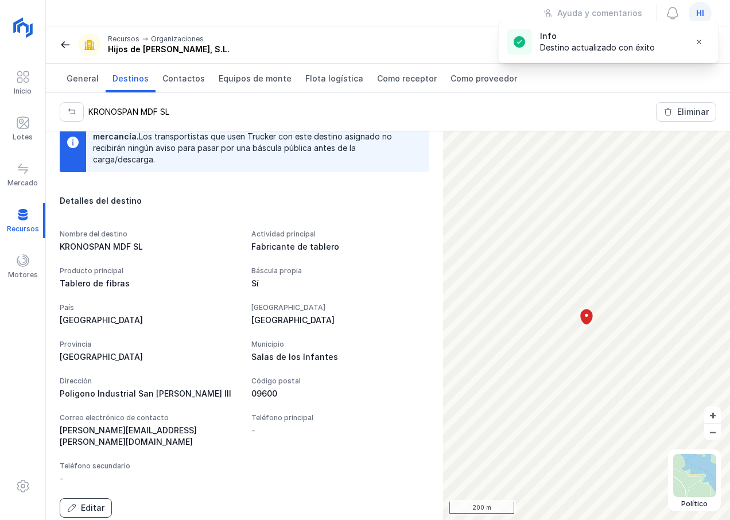
click at [98, 502] on div "Editar" at bounding box center [93, 507] width 24 height 11
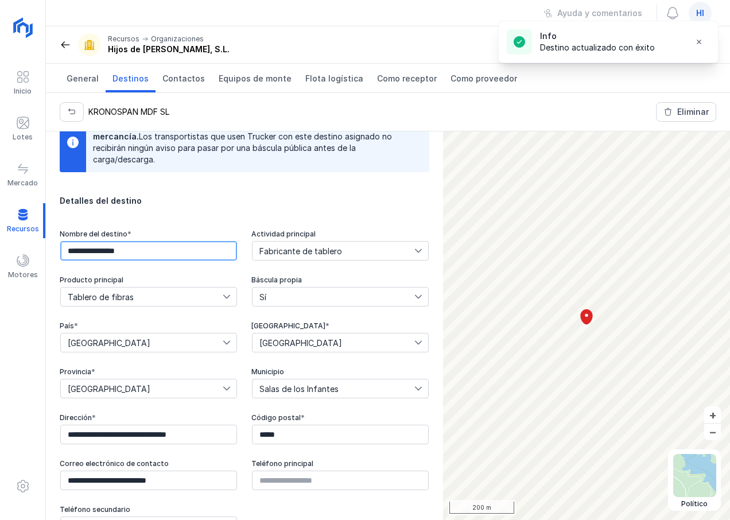
click at [189, 251] on input "**********" at bounding box center [148, 251] width 177 height 20
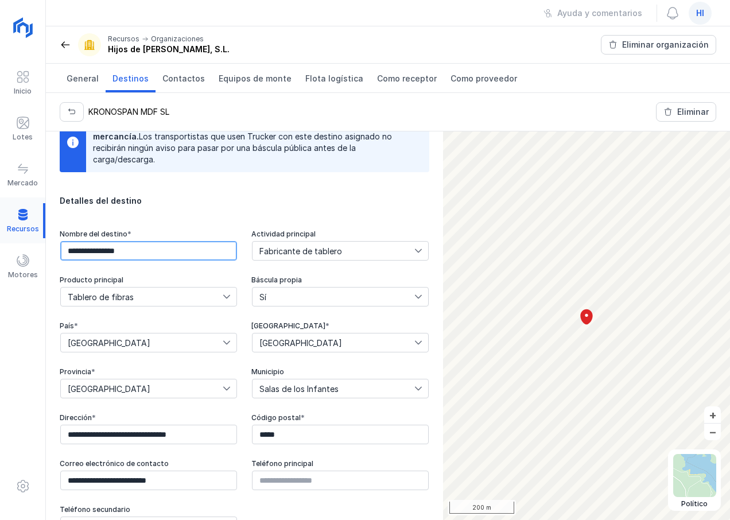
drag, startPoint x: 189, startPoint y: 251, endPoint x: 21, endPoint y: 235, distance: 169.5
click at [21, 235] on div "**********" at bounding box center [365, 260] width 730 height 520
type input "**********"
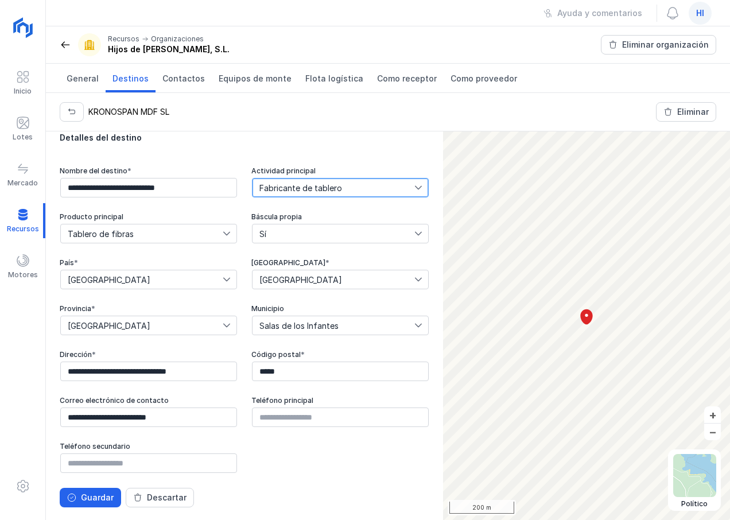
scroll to position [298, 0]
click at [414, 185] on icon at bounding box center [418, 186] width 8 height 8
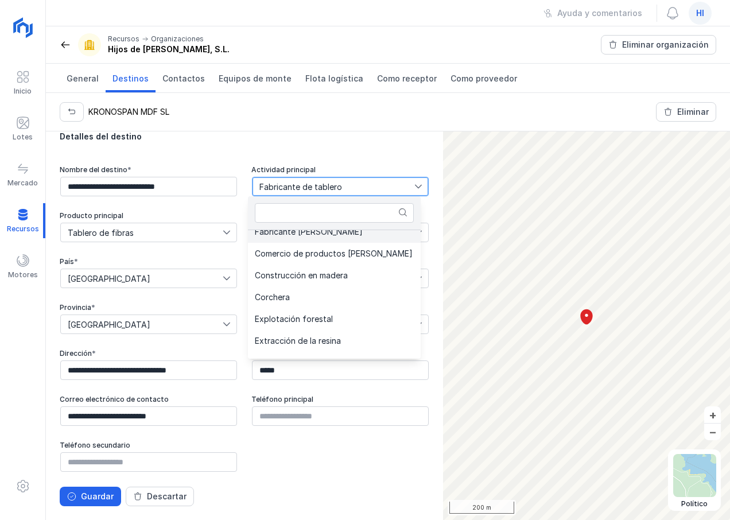
scroll to position [153, 0]
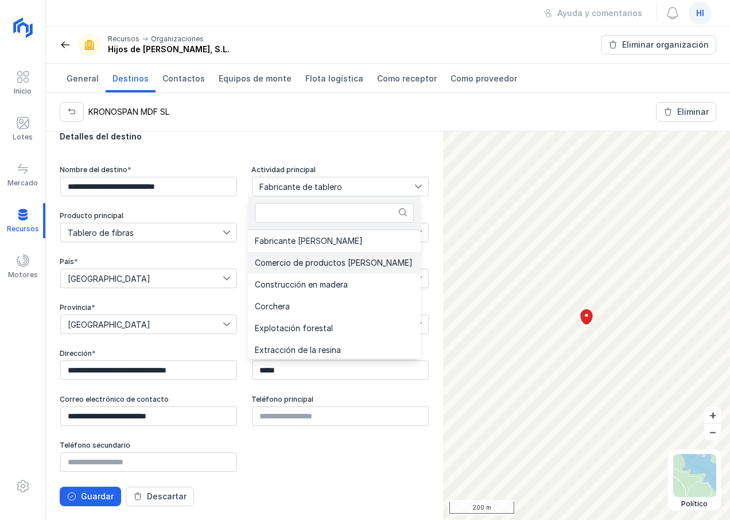
click at [368, 262] on span "Comercio de productos de madera" at bounding box center [334, 263] width 158 height 8
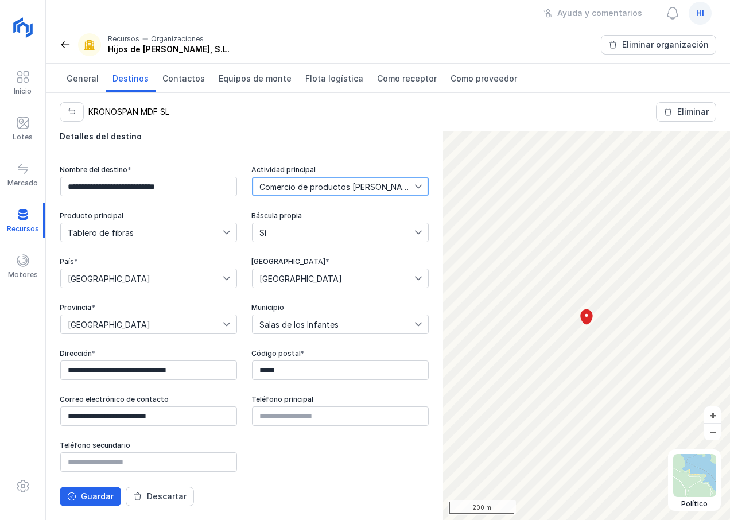
click at [223, 233] on icon at bounding box center [226, 233] width 7 height 4
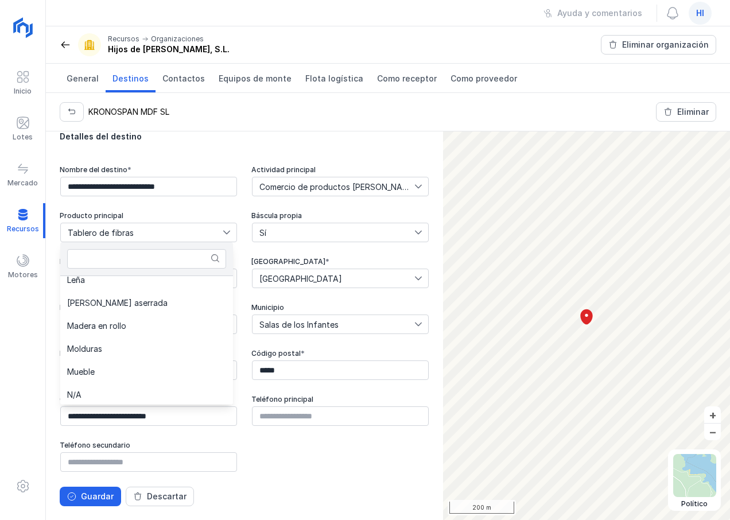
scroll to position [352, 0]
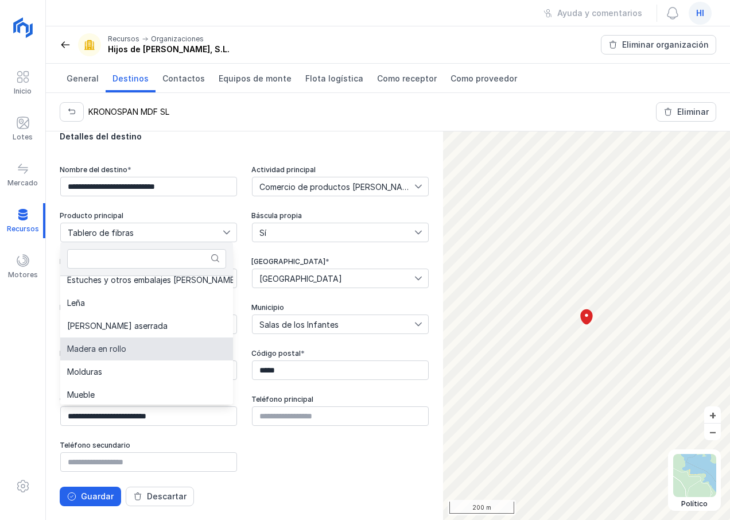
click at [131, 349] on li "Madera en rollo" at bounding box center [163, 348] width 206 height 23
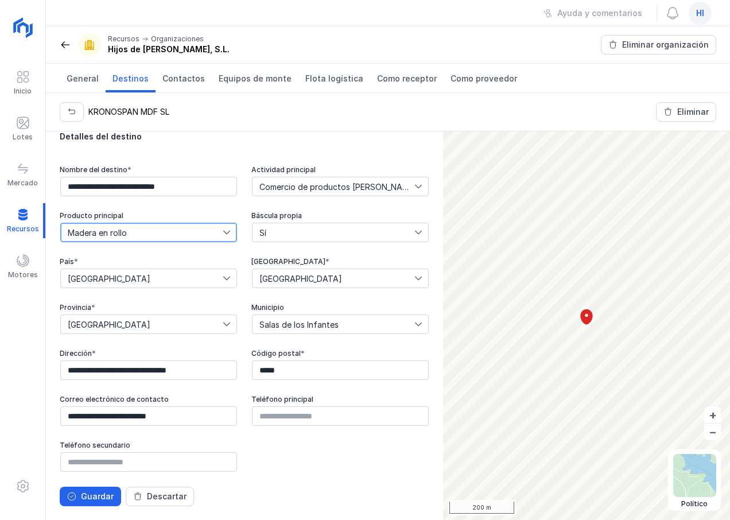
click at [299, 231] on span "Sí" at bounding box center [333, 232] width 162 height 18
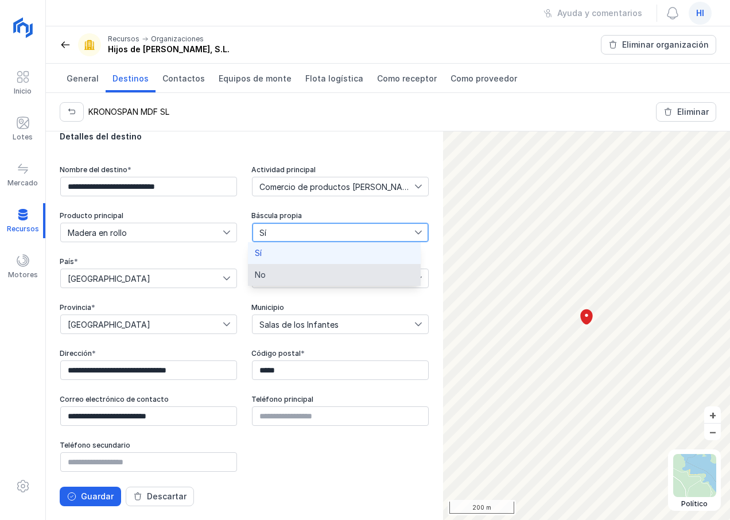
click at [285, 275] on li "No" at bounding box center [334, 275] width 173 height 22
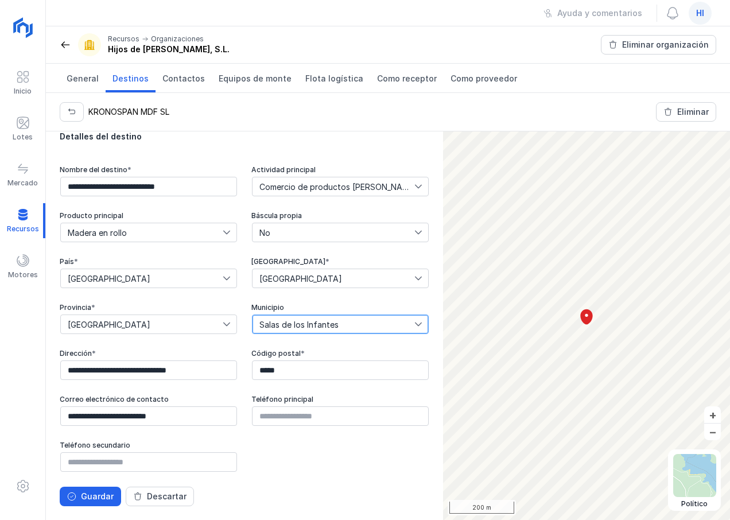
click at [376, 322] on span "Salas de los Infantes" at bounding box center [333, 324] width 162 height 18
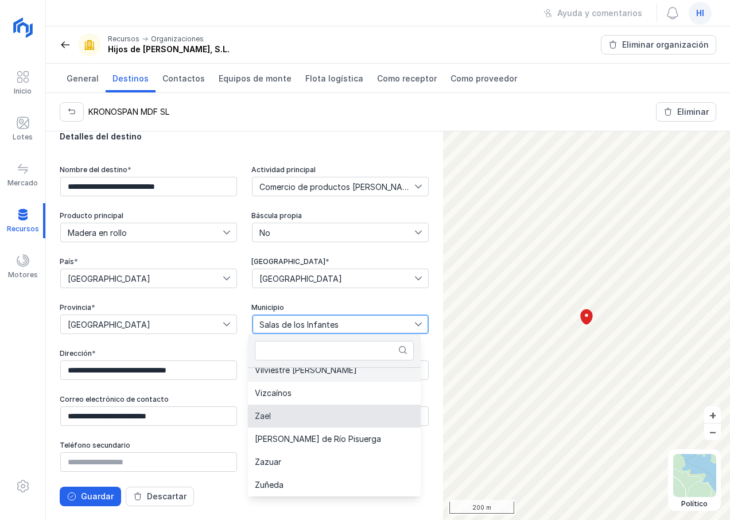
scroll to position [8377, 0]
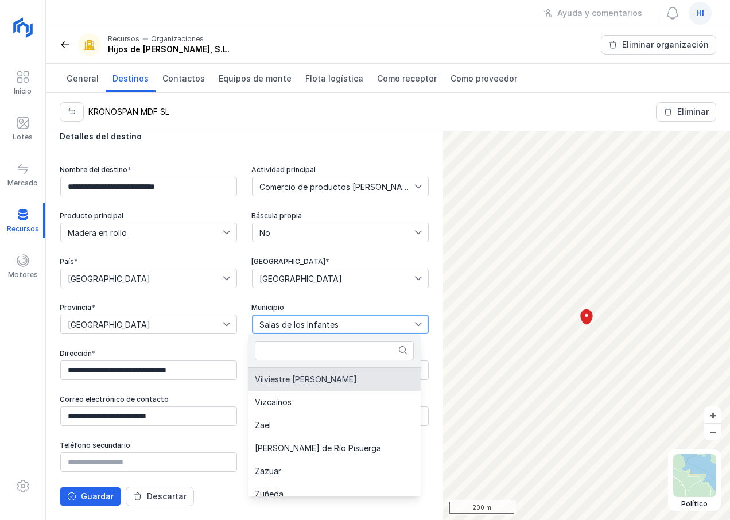
click at [320, 379] on span "Vilviestre del Pinar" at bounding box center [306, 379] width 102 height 8
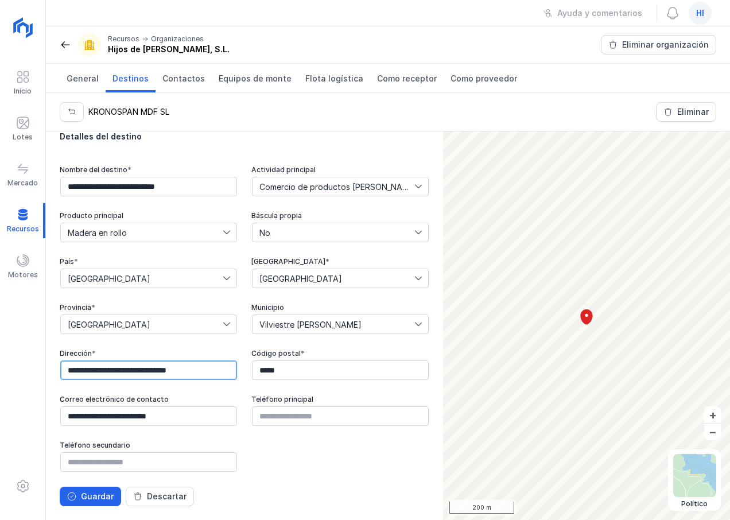
drag, startPoint x: 203, startPoint y: 373, endPoint x: 9, endPoint y: 366, distance: 194.7
click at [9, 366] on div "Inicio Lotes Mercado Recursos Motores Organizaciones Contactos Equipos de monte…" at bounding box center [365, 260] width 730 height 520
type input "**********"
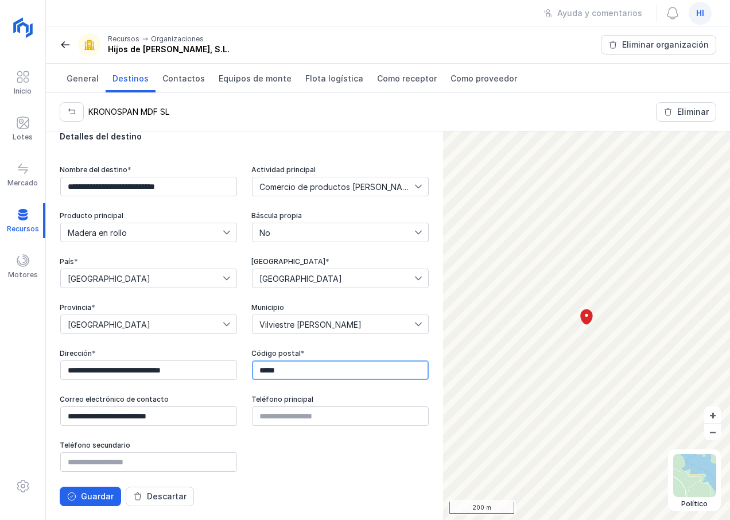
type input "*****"
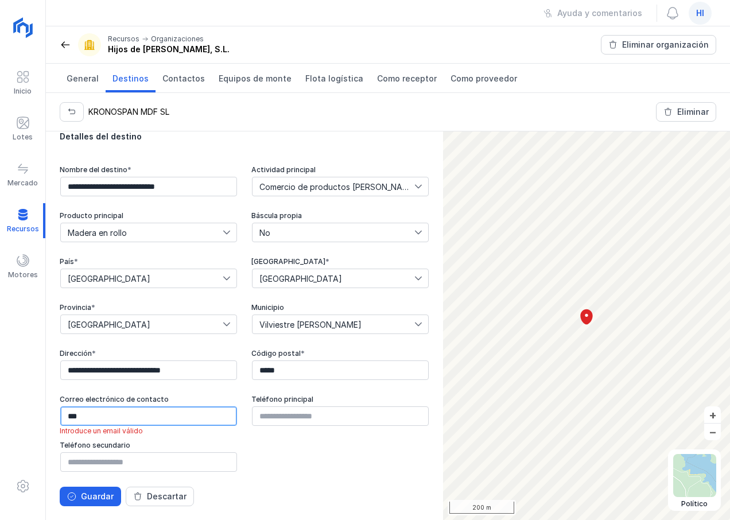
type input "**********"
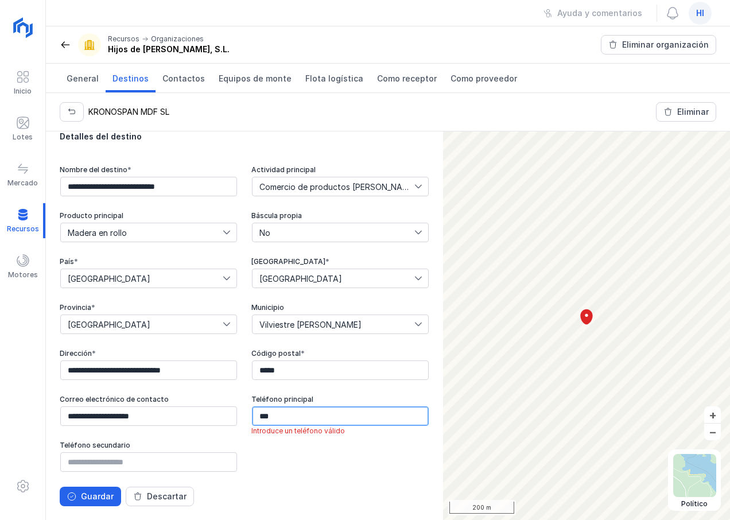
type input "*********"
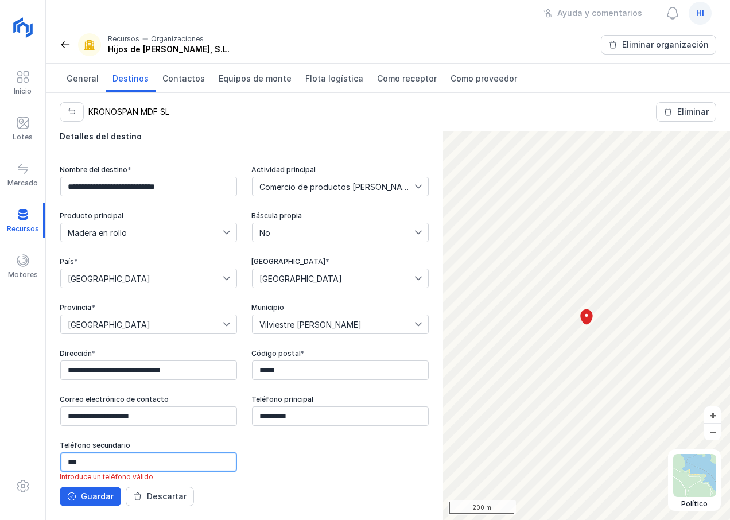
type input "*********"
click at [86, 497] on div "Guardar" at bounding box center [97, 496] width 33 height 11
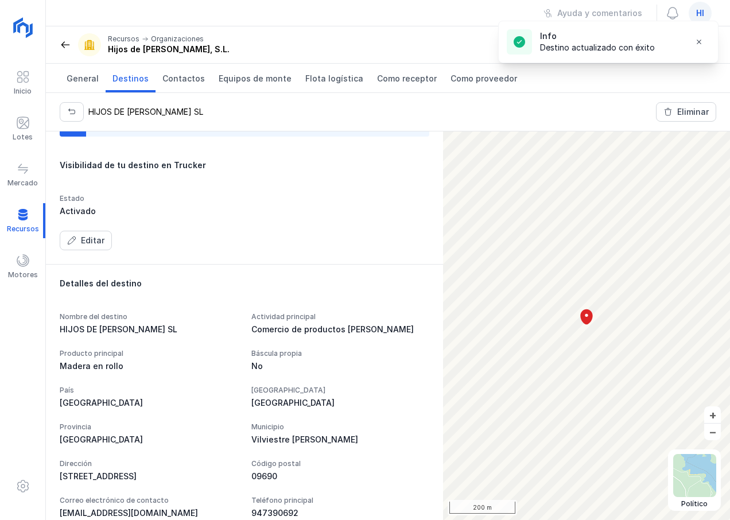
scroll to position [0, 0]
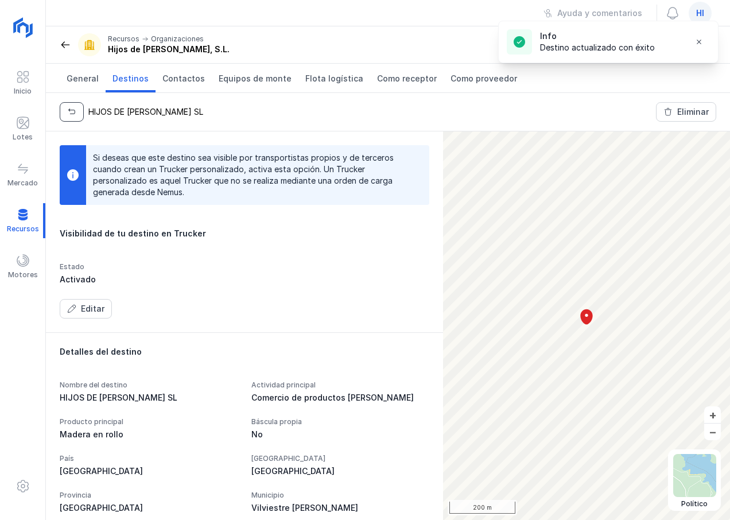
click at [68, 111] on span "button" at bounding box center [71, 111] width 9 height 9
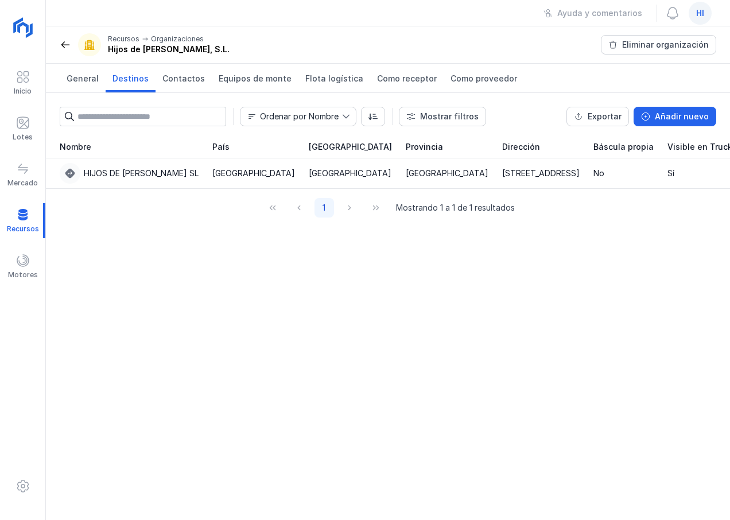
click at [309, 298] on div "Nombre País Comunidad autónoma Provincia Dirección Báscula propia Visible en Tr…" at bounding box center [388, 327] width 684 height 384
click at [75, 80] on span "General" at bounding box center [83, 78] width 32 height 11
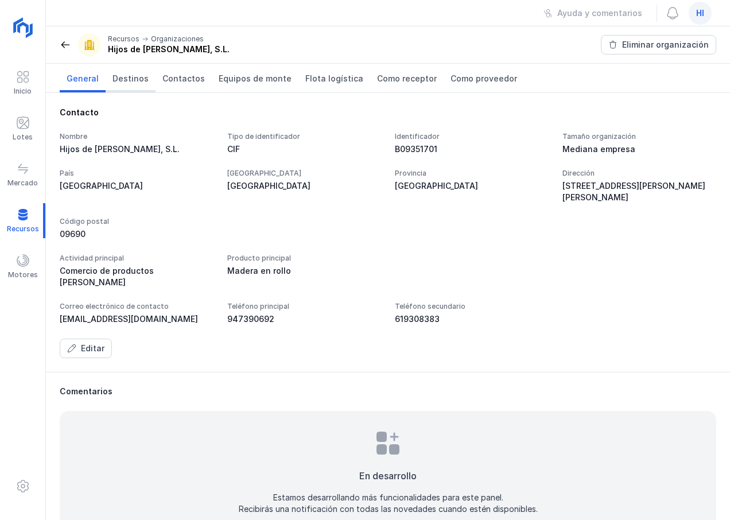
click at [133, 82] on span "Destinos" at bounding box center [130, 78] width 36 height 11
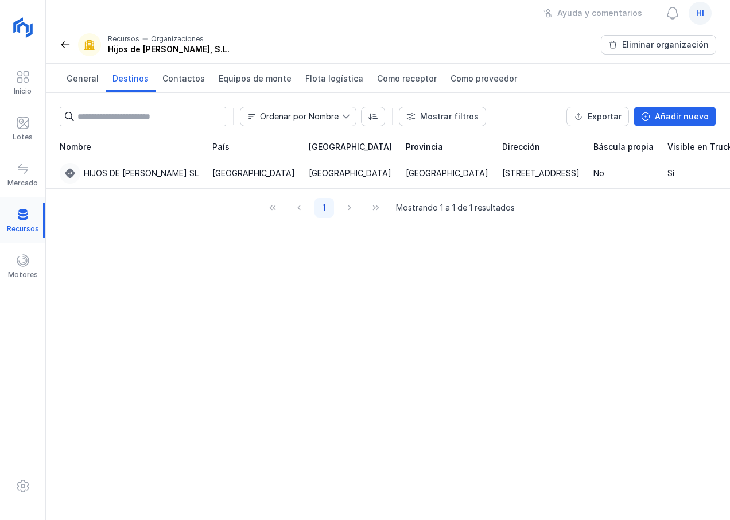
click at [22, 216] on div at bounding box center [22, 220] width 45 height 35
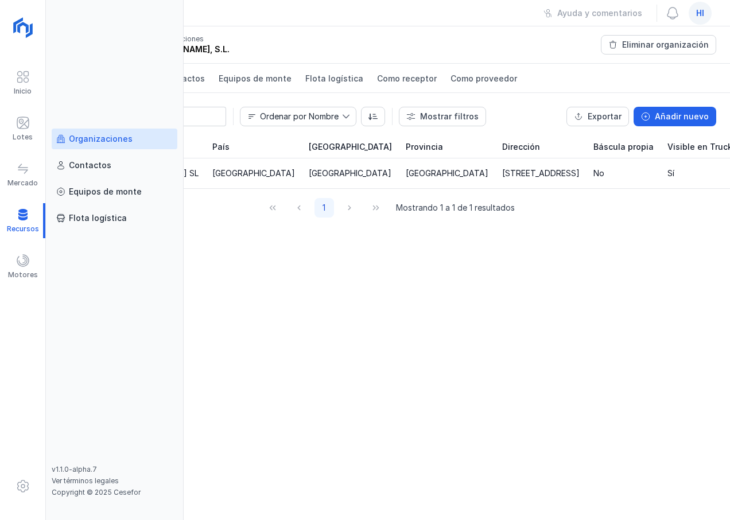
click at [100, 138] on div "Organizaciones" at bounding box center [101, 138] width 64 height 11
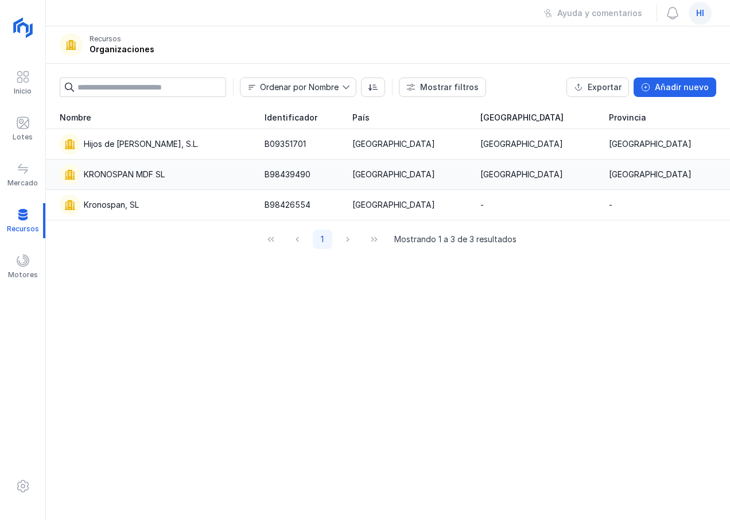
click at [157, 172] on div "KRONOSPAN MDF SL" at bounding box center [124, 174] width 81 height 11
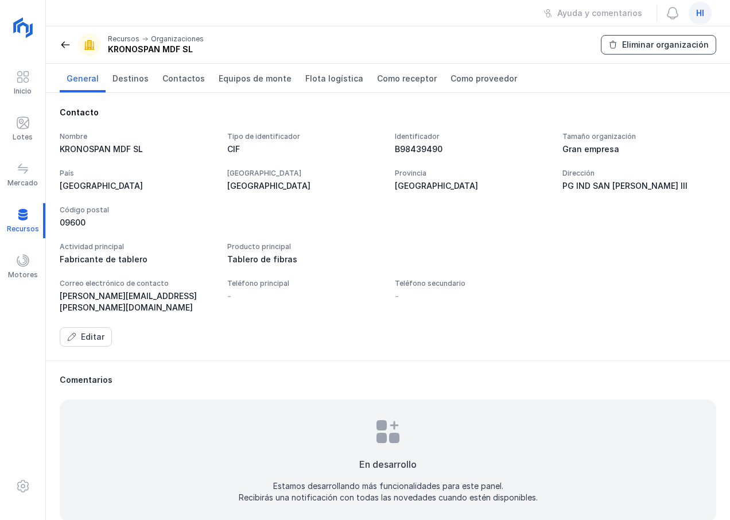
click at [655, 43] on div "Eliminar organización" at bounding box center [665, 44] width 87 height 11
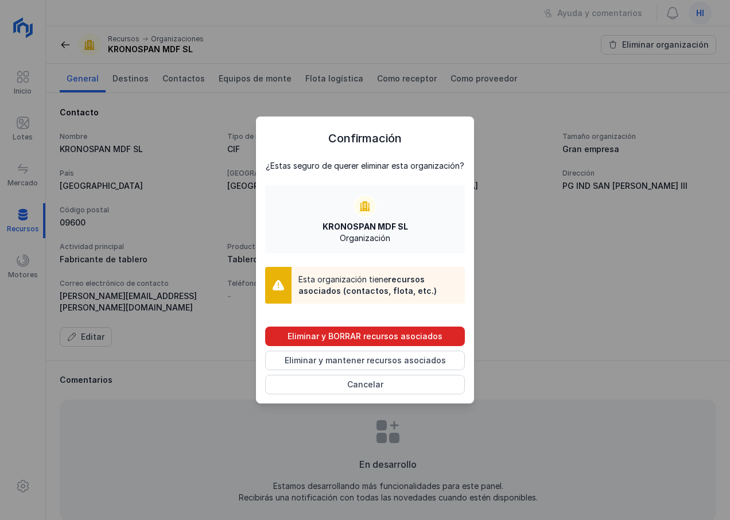
click at [391, 336] on div "Eliminar y BORRAR recursos asociados" at bounding box center [364, 336] width 155 height 11
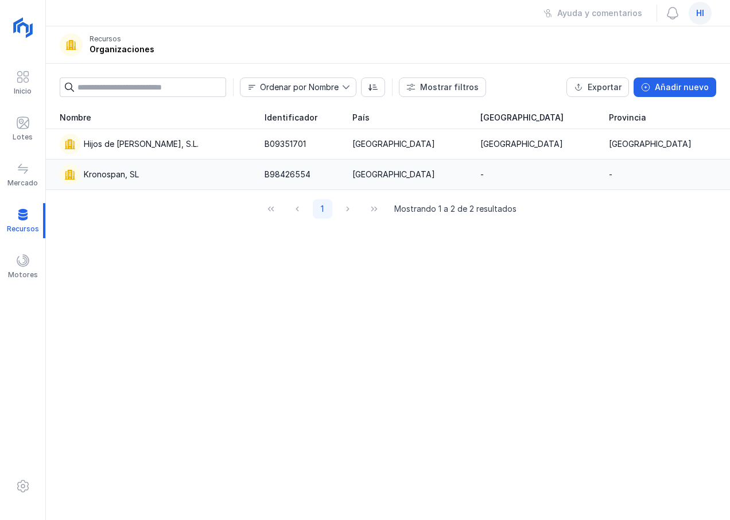
click at [160, 178] on div "Kronospan, SL" at bounding box center [155, 174] width 191 height 21
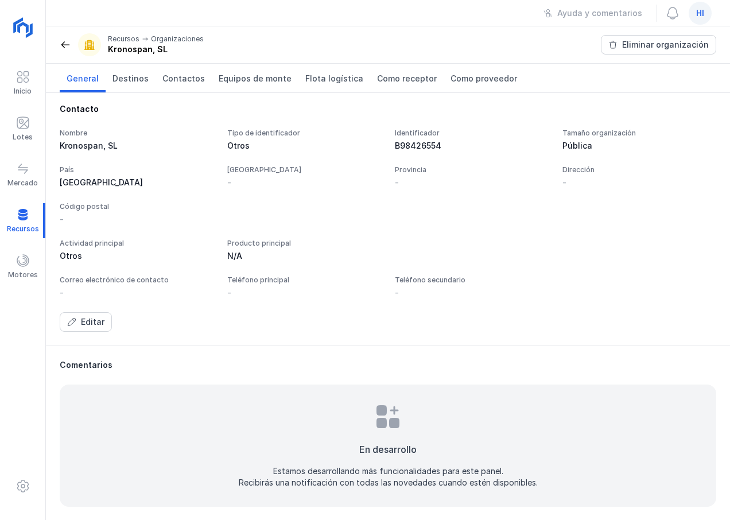
scroll to position [4, 0]
click at [79, 319] on button "Editar" at bounding box center [86, 322] width 52 height 20
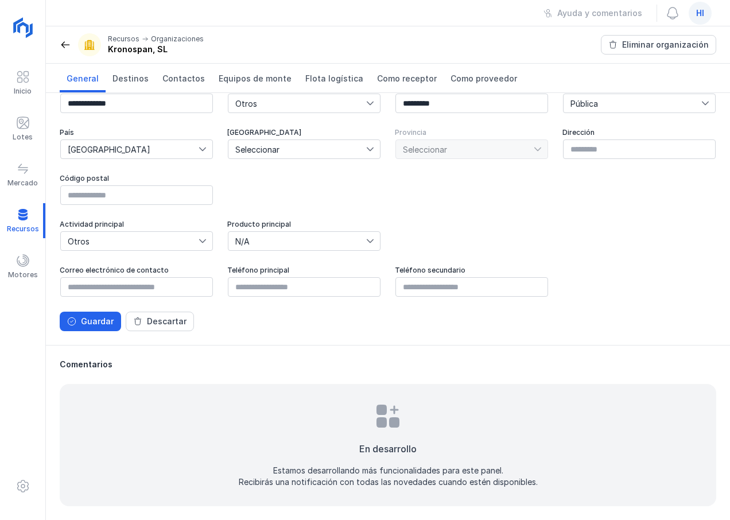
scroll to position [0, 0]
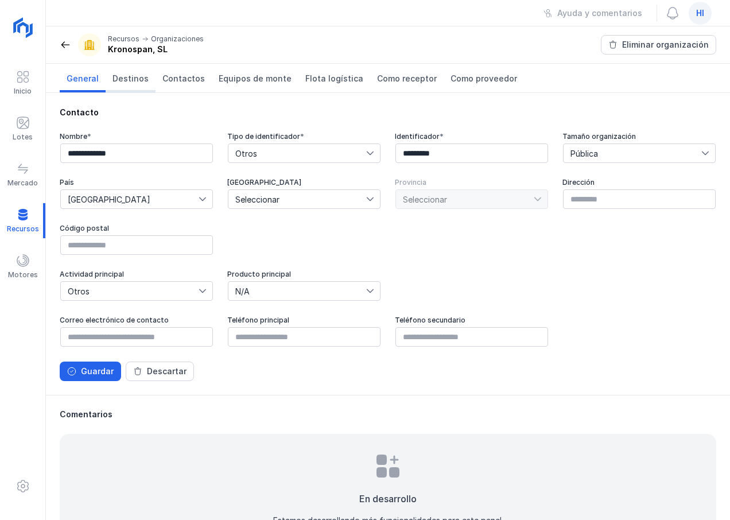
click at [125, 76] on span "Destinos" at bounding box center [130, 78] width 36 height 11
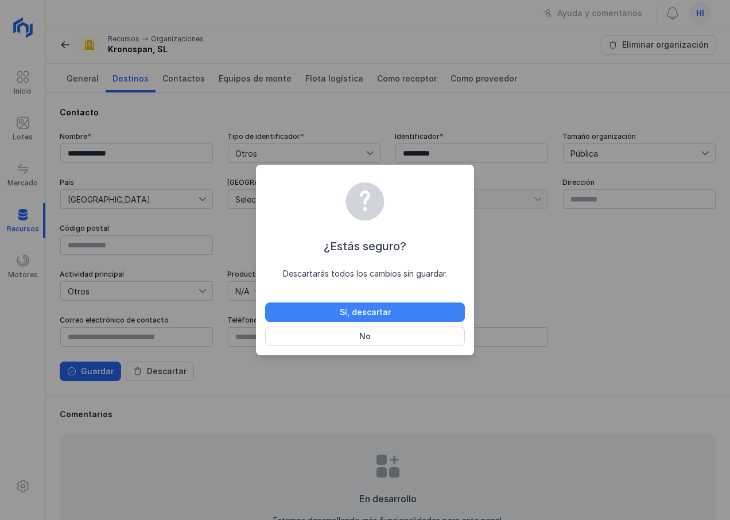
click at [355, 312] on div "Sí, descartar" at bounding box center [365, 311] width 51 height 11
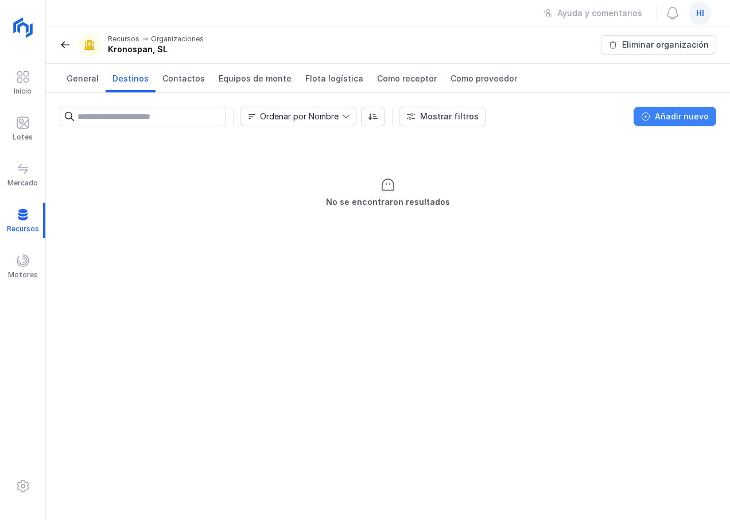
click at [662, 115] on div "Añadir nuevo" at bounding box center [682, 116] width 54 height 11
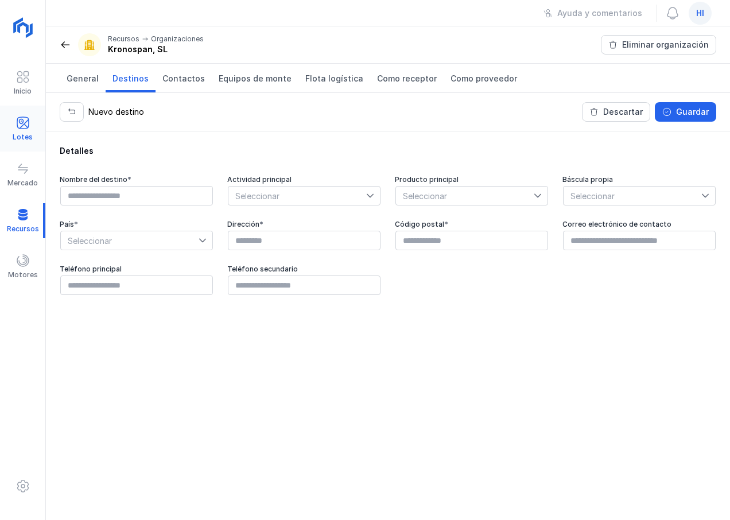
click at [21, 133] on div "Lotes" at bounding box center [23, 137] width 20 height 9
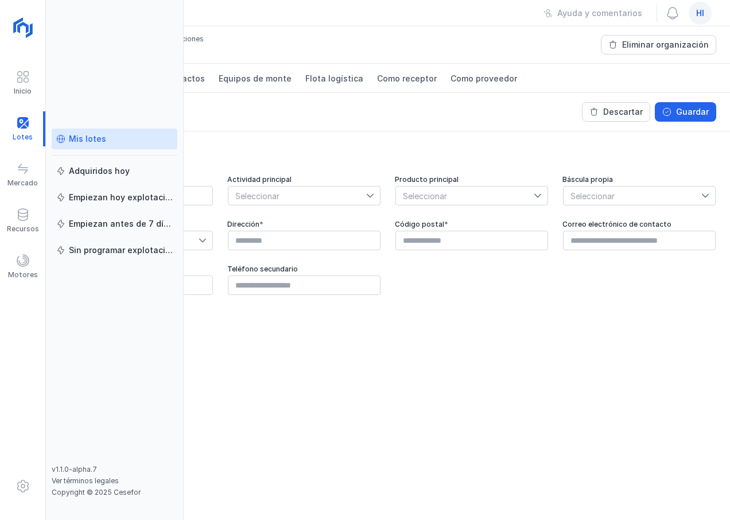
click at [108, 134] on div "Mis lotes" at bounding box center [114, 138] width 116 height 11
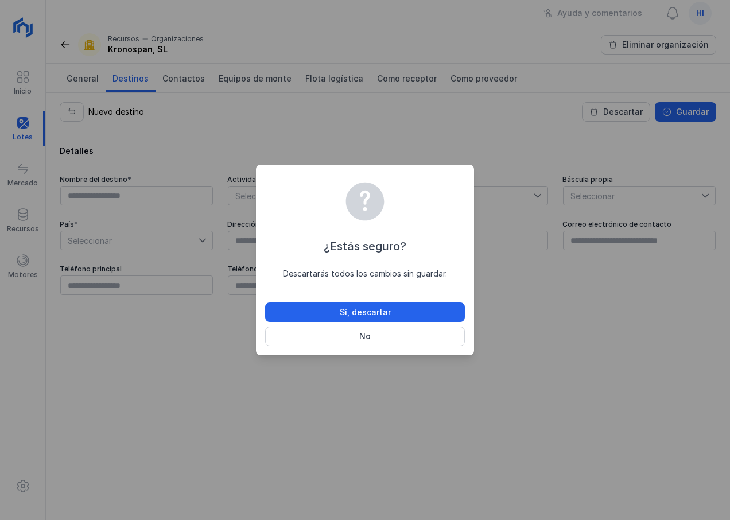
click at [486, 154] on div "¿Estás seguro? Descartarás todos los cambios sin guardar. Sí, descartar No" at bounding box center [365, 260] width 730 height 520
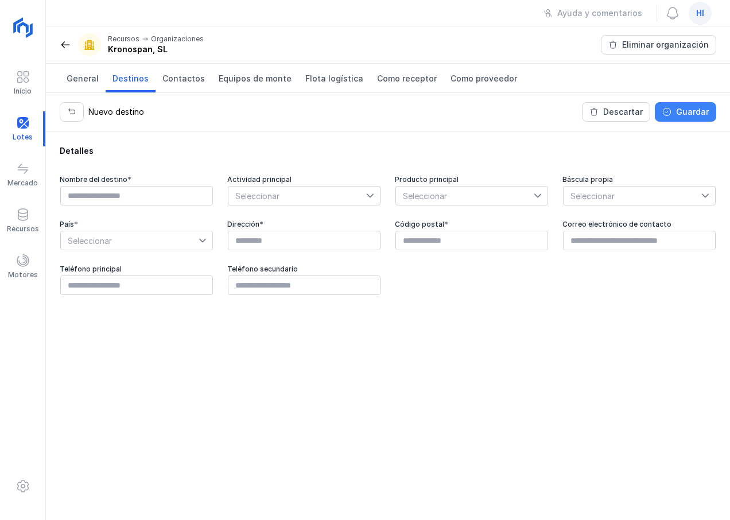
click at [690, 110] on div "Guardar" at bounding box center [692, 111] width 33 height 11
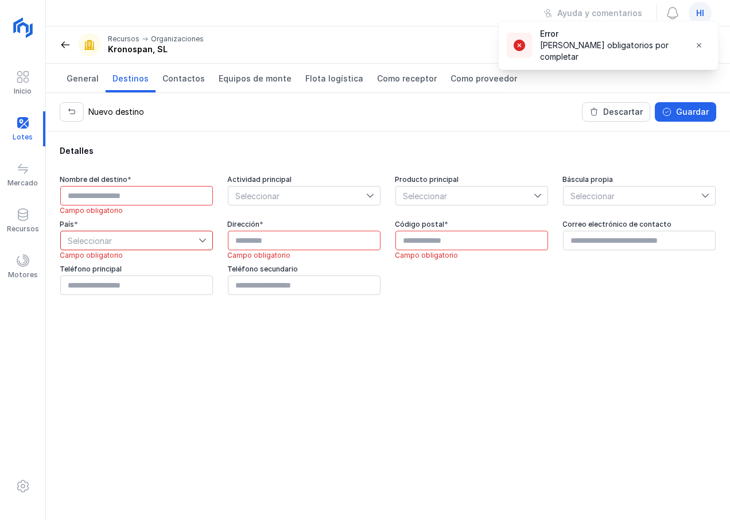
click at [219, 152] on div "Detalles" at bounding box center [388, 150] width 656 height 11
click at [82, 76] on span "General" at bounding box center [83, 78] width 32 height 11
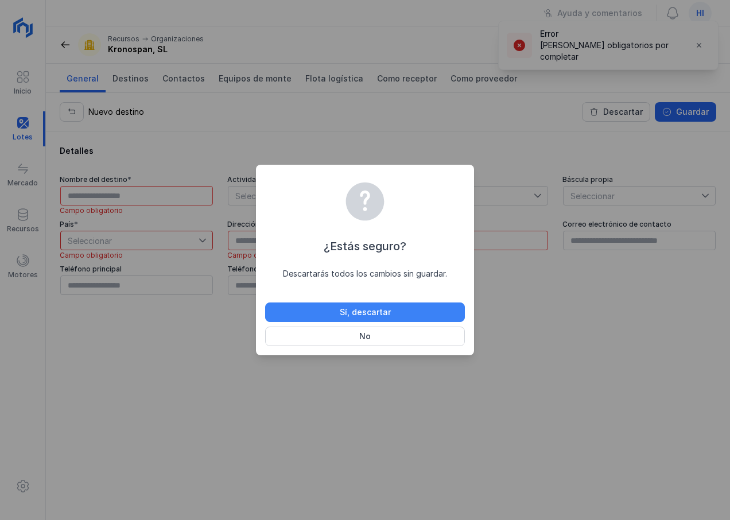
click at [366, 311] on div "Sí, descartar" at bounding box center [365, 311] width 51 height 11
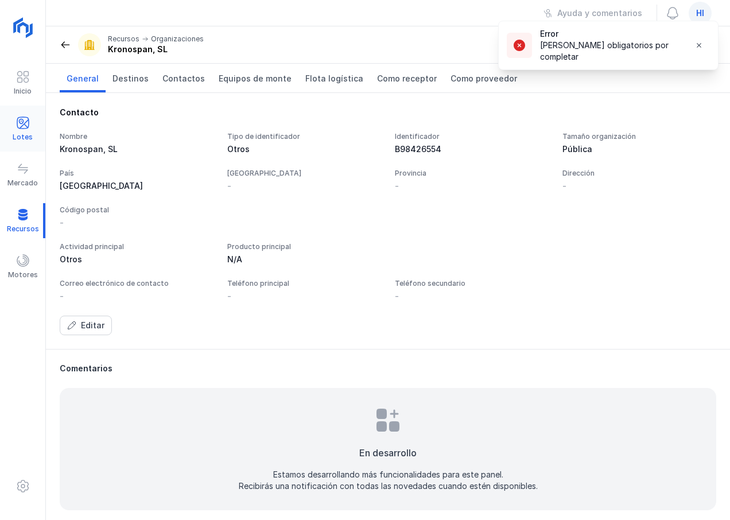
click at [21, 133] on div "Lotes" at bounding box center [23, 137] width 20 height 9
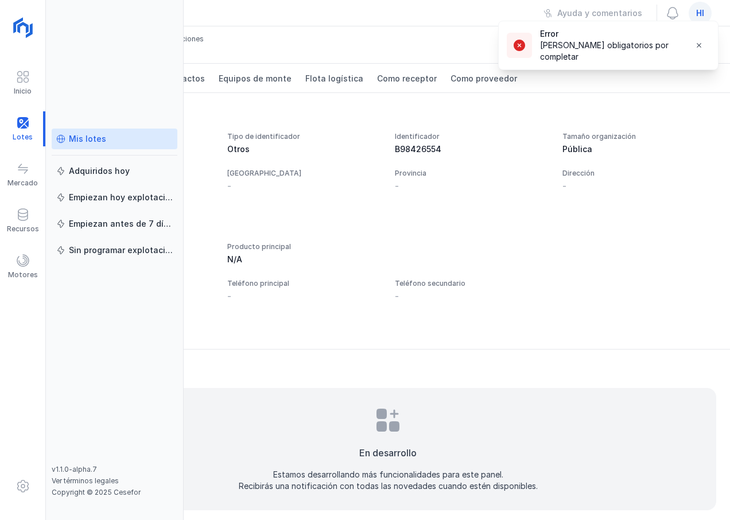
click at [99, 139] on div "Mis lotes" at bounding box center [87, 138] width 37 height 11
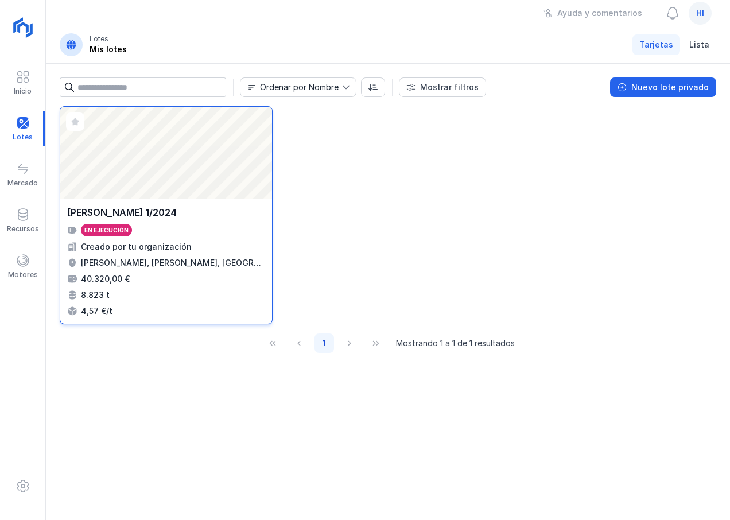
click at [154, 244] on div "Creado por tu organización" at bounding box center [136, 246] width 111 height 11
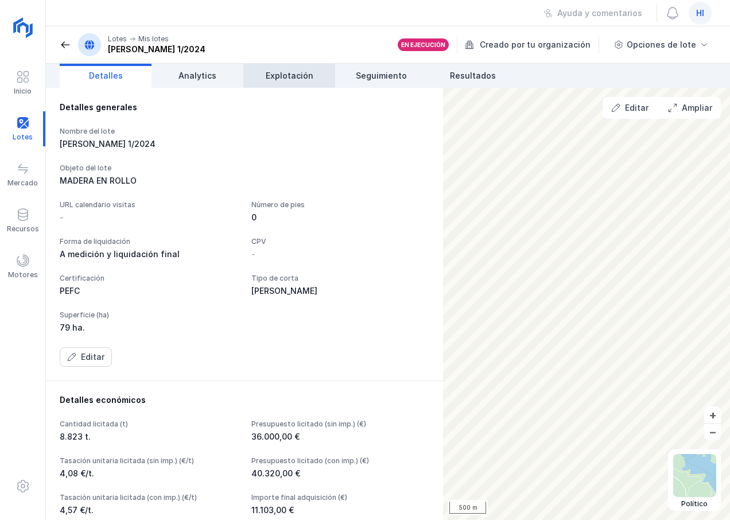
click at [305, 74] on span "Explotación" at bounding box center [290, 75] width 48 height 11
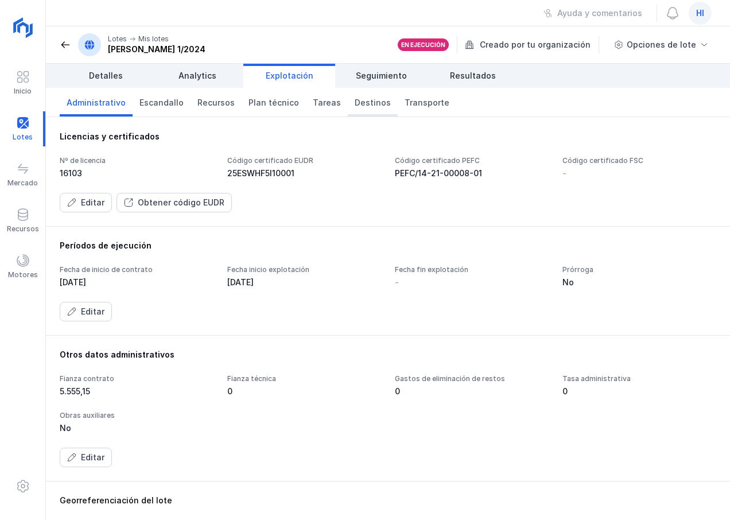
click at [364, 104] on span "Destinos" at bounding box center [373, 102] width 36 height 11
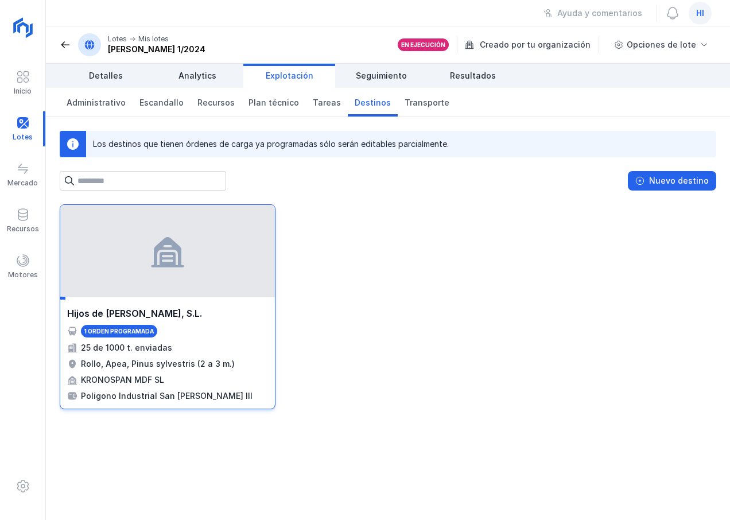
click at [143, 380] on div "KRONOSPAN MDF SL" at bounding box center [122, 379] width 83 height 11
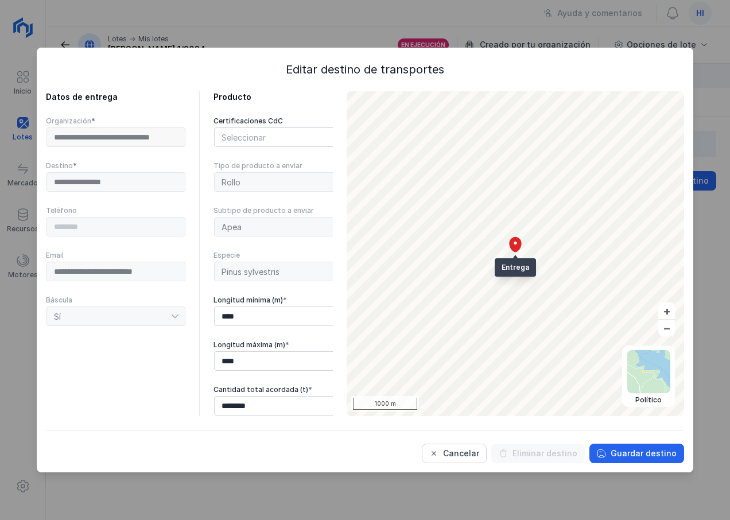
click at [150, 181] on div "**********" at bounding box center [116, 182] width 140 height 21
click at [473, 452] on div "Cancelar" at bounding box center [461, 453] width 36 height 11
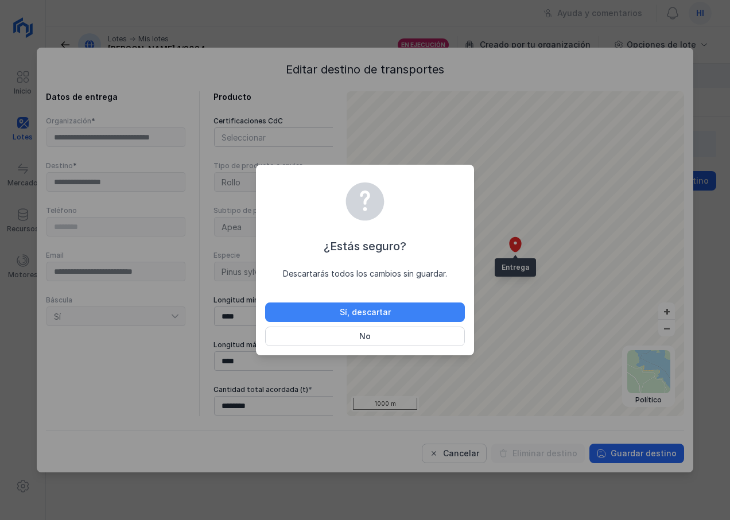
click at [361, 308] on div "Sí, descartar" at bounding box center [365, 311] width 51 height 11
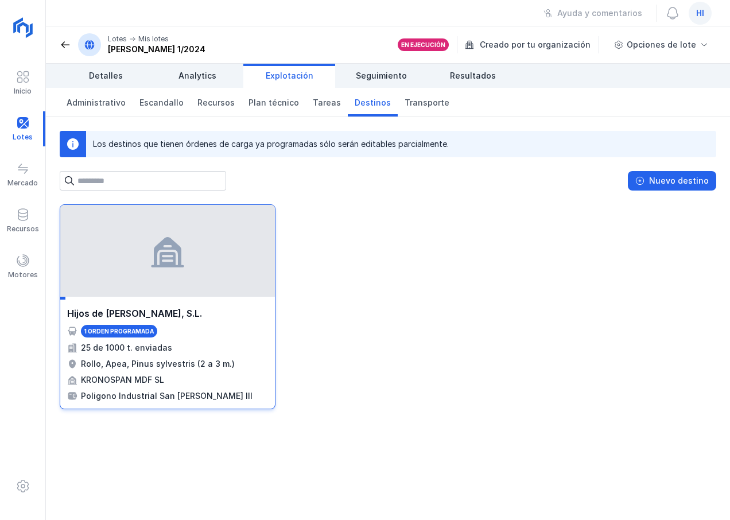
click at [176, 364] on div "Rollo, Apea, Pinus sylvestris (2 a 3 m.)" at bounding box center [158, 363] width 154 height 11
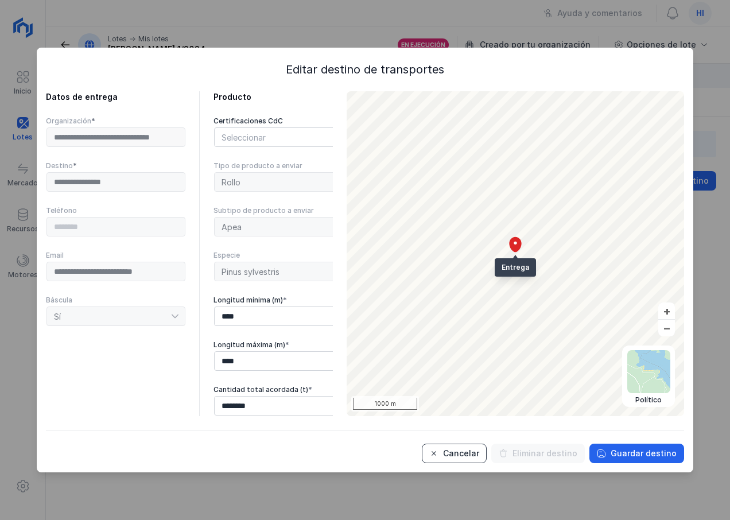
click at [465, 457] on div "Cancelar" at bounding box center [461, 453] width 36 height 11
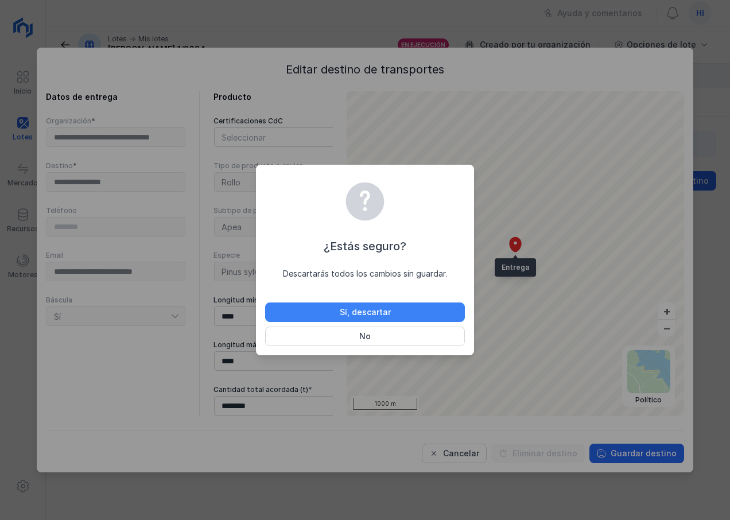
click at [361, 308] on div "Sí, descartar" at bounding box center [365, 311] width 51 height 11
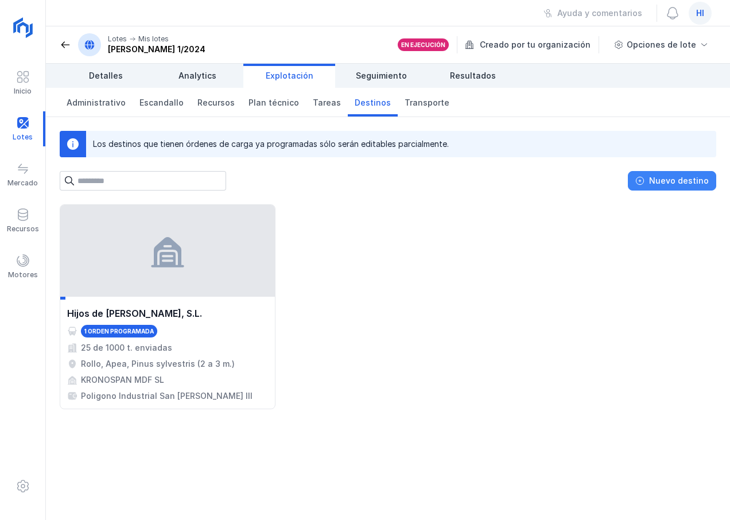
click at [680, 177] on div "Nuevo destino" at bounding box center [679, 180] width 60 height 11
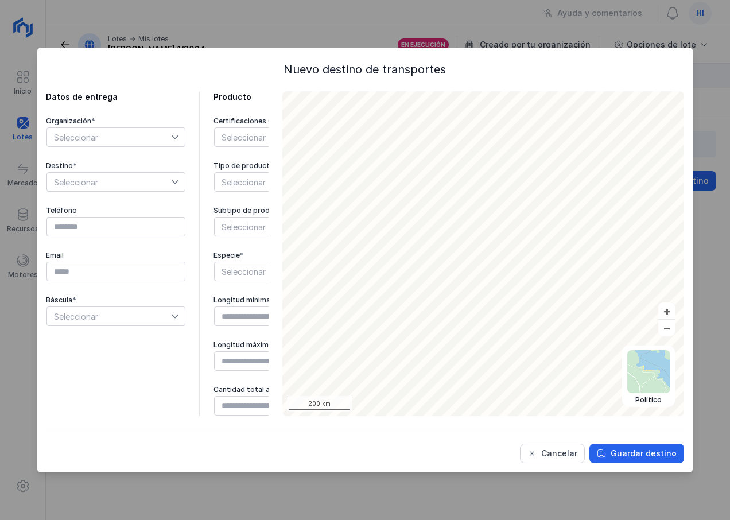
click at [173, 136] on icon at bounding box center [175, 137] width 8 height 8
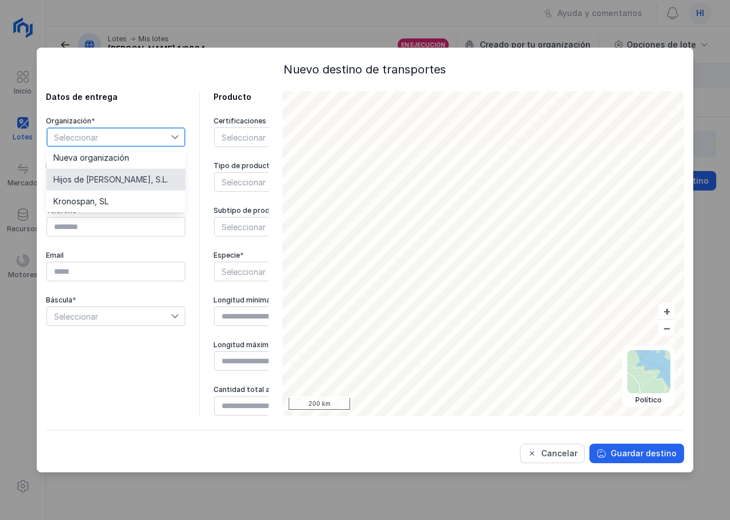
click at [159, 178] on span "Hijos de Pascual Mediavilla, S.L." at bounding box center [110, 180] width 115 height 8
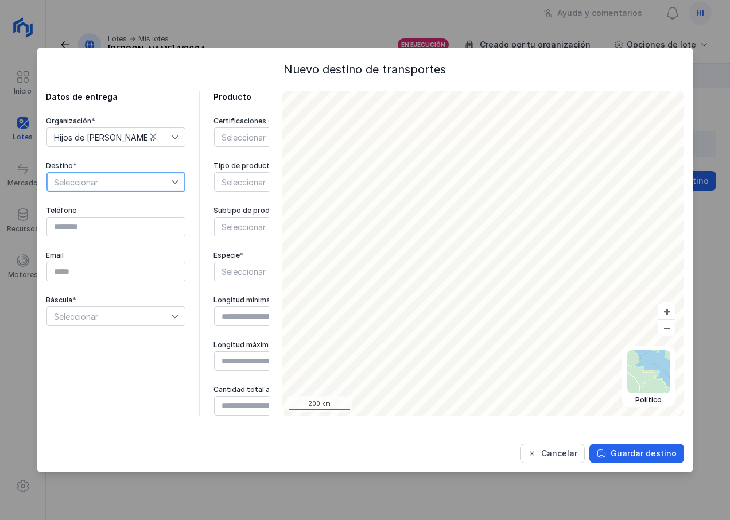
click at [162, 181] on span "Seleccionar" at bounding box center [109, 182] width 124 height 18
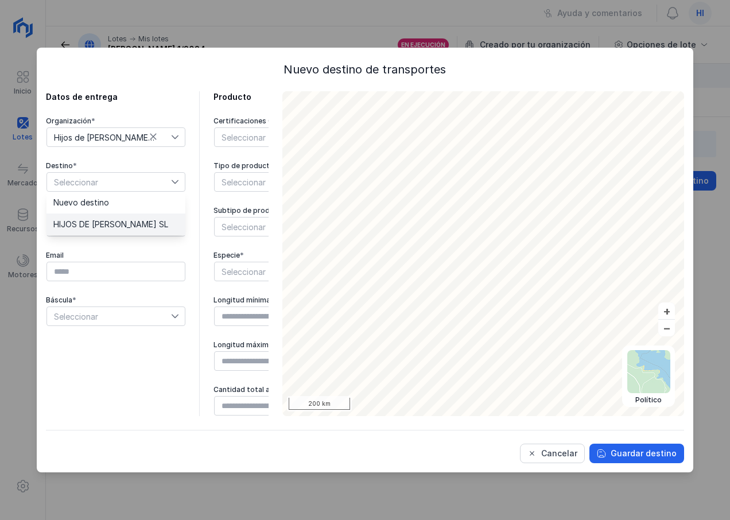
click at [158, 220] on span "HIJOS DE PASCUAL MEDIAVILLA SL" at bounding box center [110, 224] width 115 height 8
type input "*********"
type input "**********"
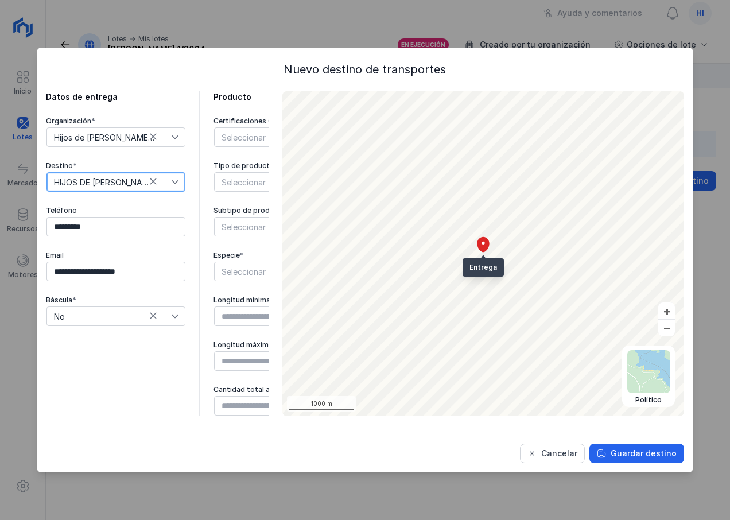
scroll to position [0, 93]
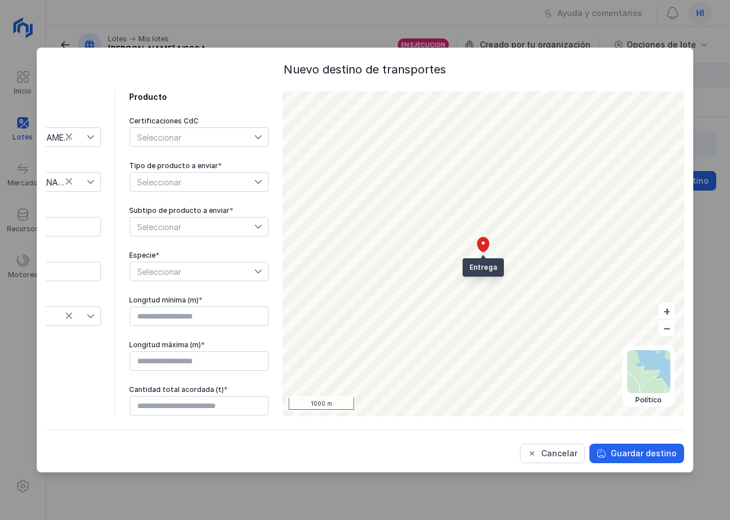
click at [254, 135] on icon at bounding box center [258, 137] width 8 height 8
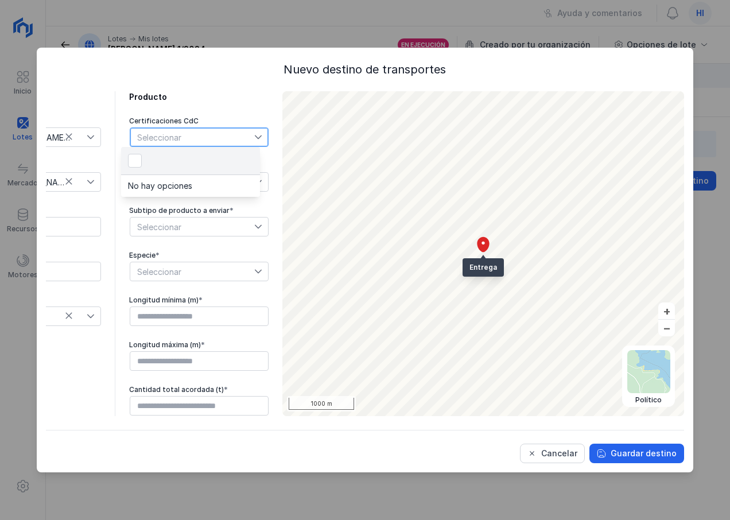
scroll to position [6, 57]
click at [254, 135] on icon at bounding box center [258, 137] width 8 height 8
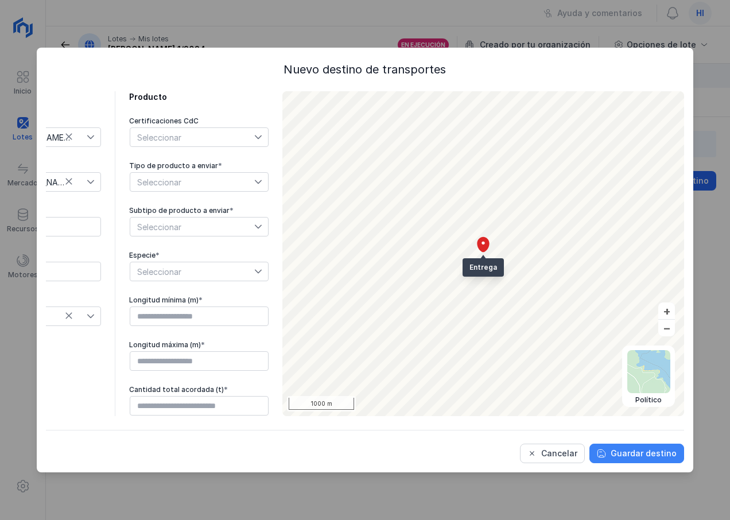
click at [622, 456] on div "Guardar destino" at bounding box center [644, 453] width 66 height 11
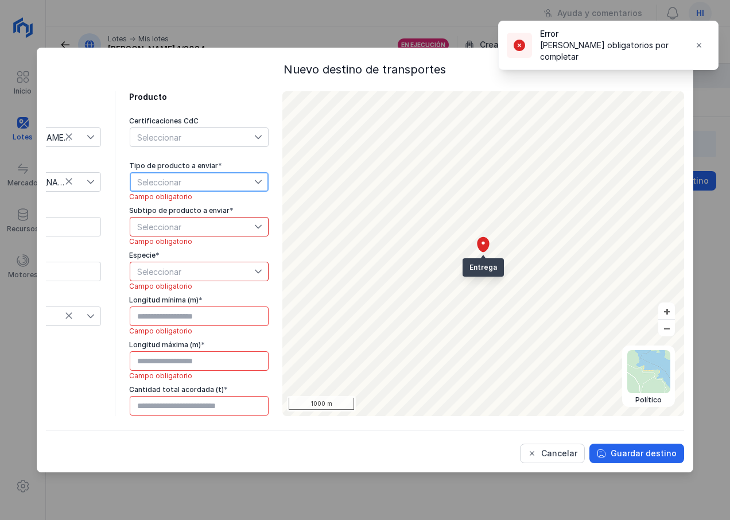
click at [215, 178] on span "Seleccionar" at bounding box center [192, 182] width 124 height 18
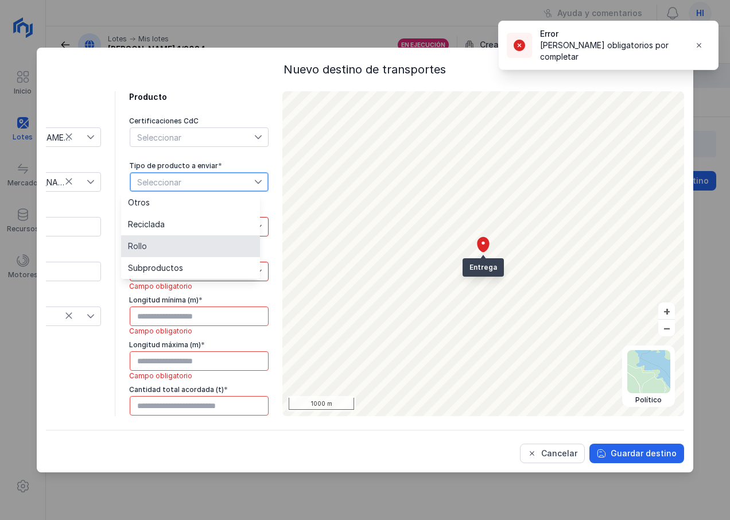
click at [184, 246] on li "Rollo" at bounding box center [190, 246] width 139 height 22
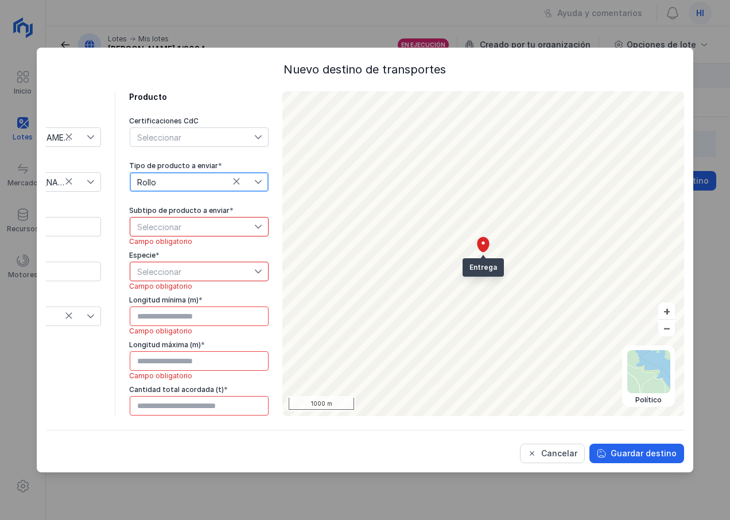
click at [201, 226] on span "Seleccionar" at bounding box center [192, 226] width 124 height 18
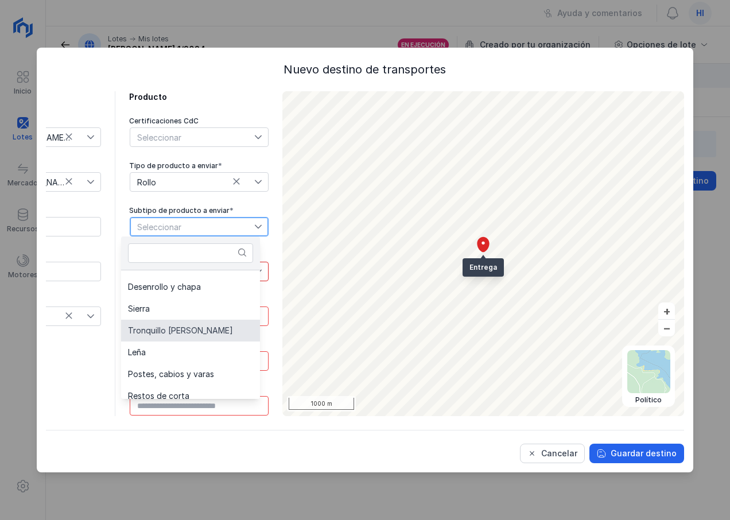
scroll to position [0, 0]
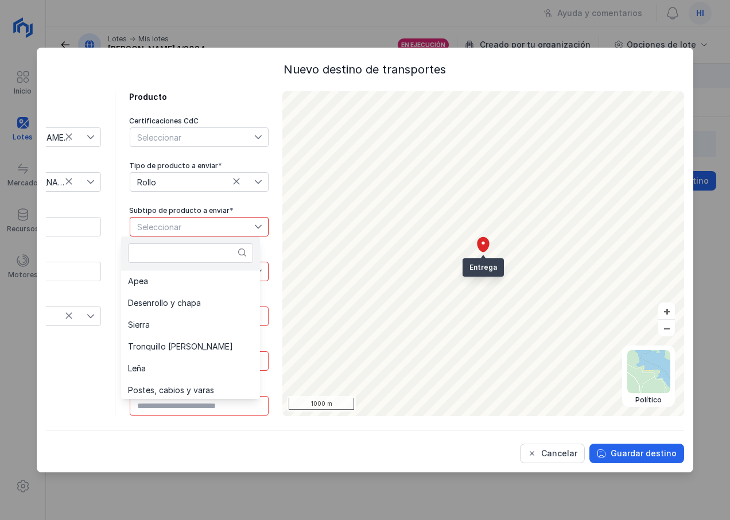
click at [368, 161] on div "**********" at bounding box center [365, 260] width 657 height 425
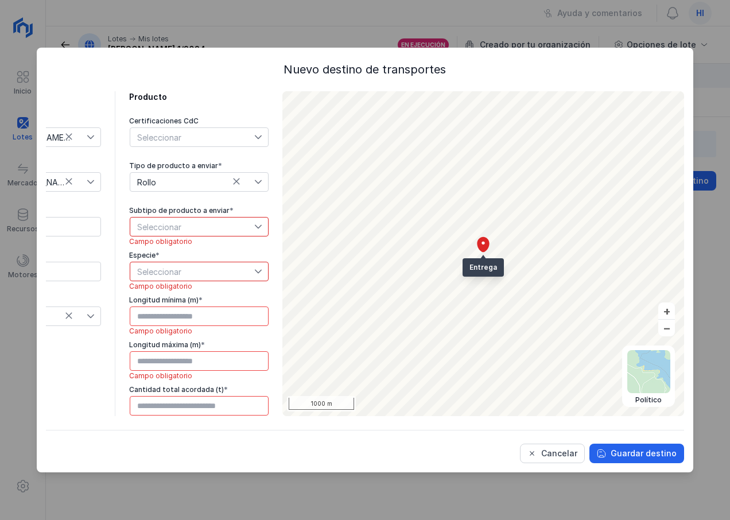
click at [254, 228] on icon at bounding box center [258, 227] width 8 height 8
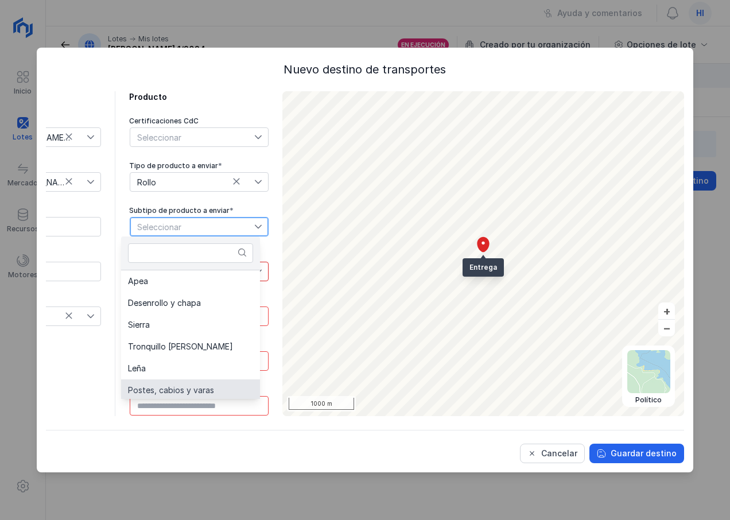
click at [254, 135] on icon at bounding box center [258, 137] width 8 height 8
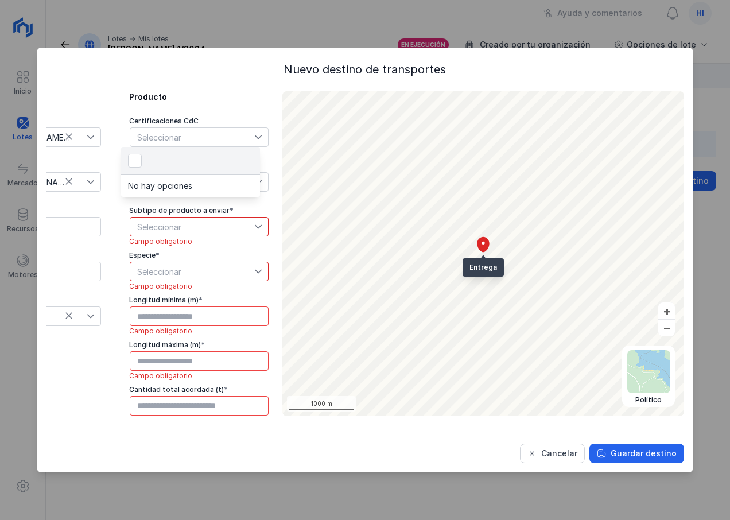
click at [186, 138] on div "Seleccionar" at bounding box center [192, 137] width 124 height 18
click at [254, 227] on icon at bounding box center [258, 227] width 8 height 8
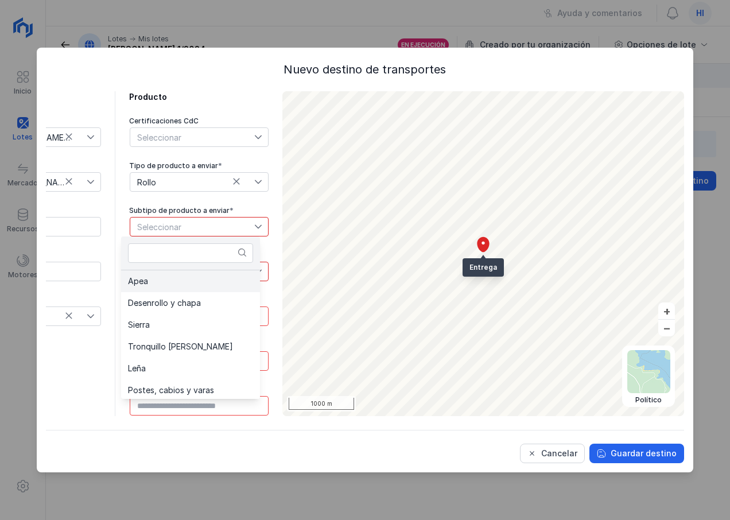
click at [198, 286] on li "Apea" at bounding box center [190, 281] width 139 height 22
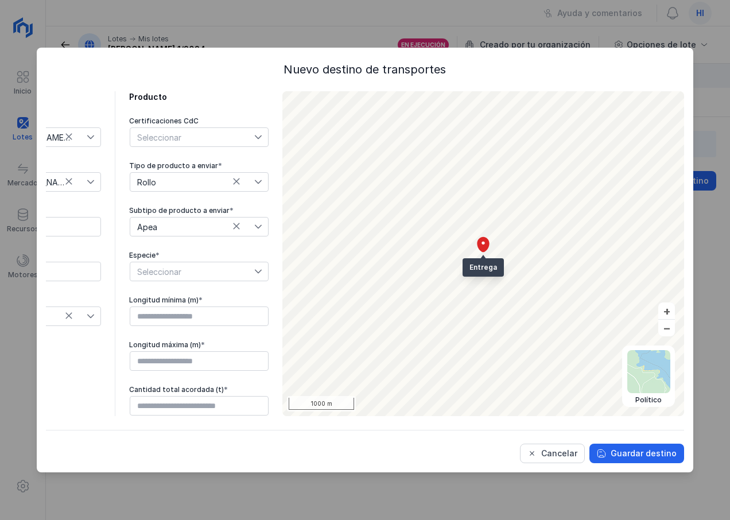
click at [254, 270] on icon at bounding box center [258, 271] width 8 height 8
click at [207, 293] on li "Pinus sylvestris" at bounding box center [190, 292] width 139 height 22
click at [244, 318] on input "text" at bounding box center [199, 316] width 139 height 20
type input "****"
click at [184, 357] on input "text" at bounding box center [199, 361] width 139 height 20
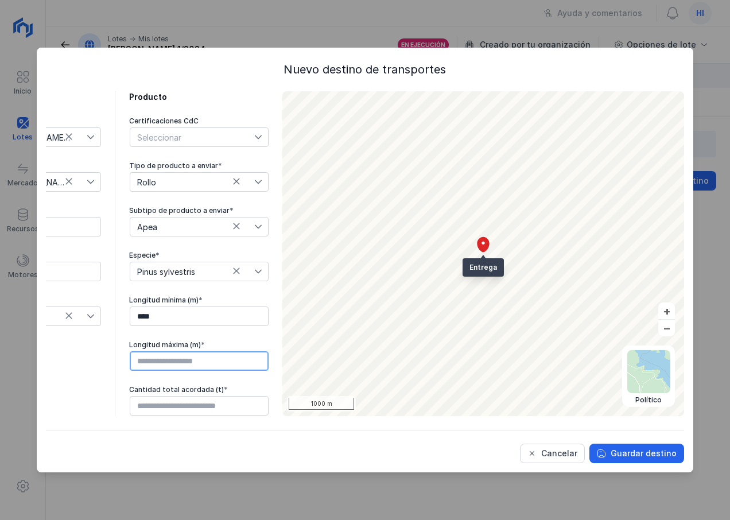
type input "****"
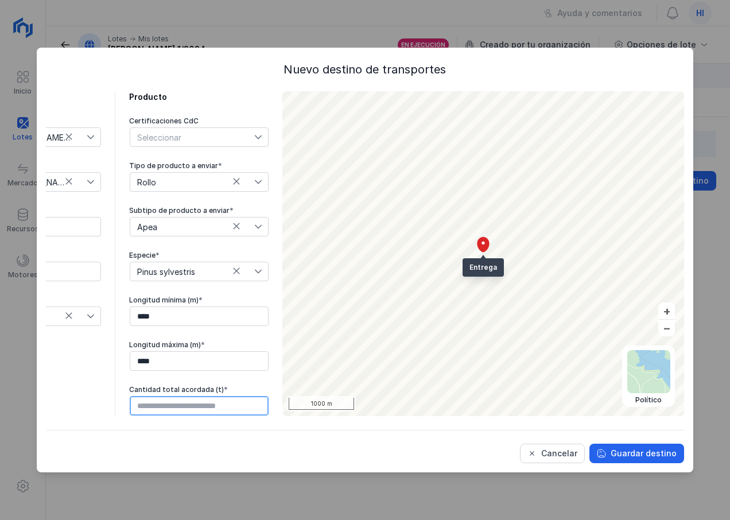
click at [228, 401] on input "text" at bounding box center [199, 406] width 139 height 20
type input "******"
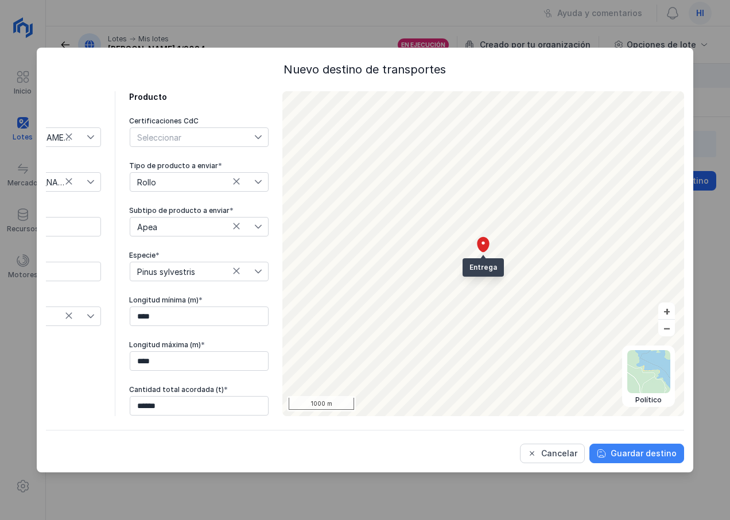
click at [623, 450] on div "Guardar destino" at bounding box center [644, 453] width 66 height 11
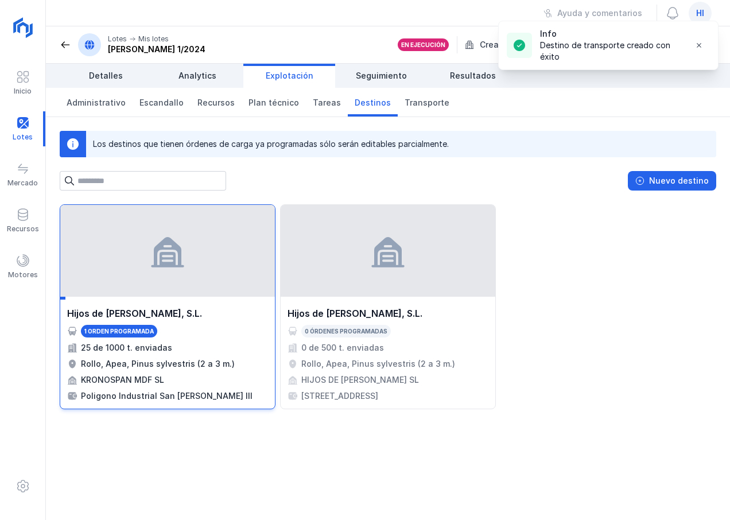
click at [177, 351] on div "25 de 1000 t. enviadas" at bounding box center [167, 347] width 201 height 11
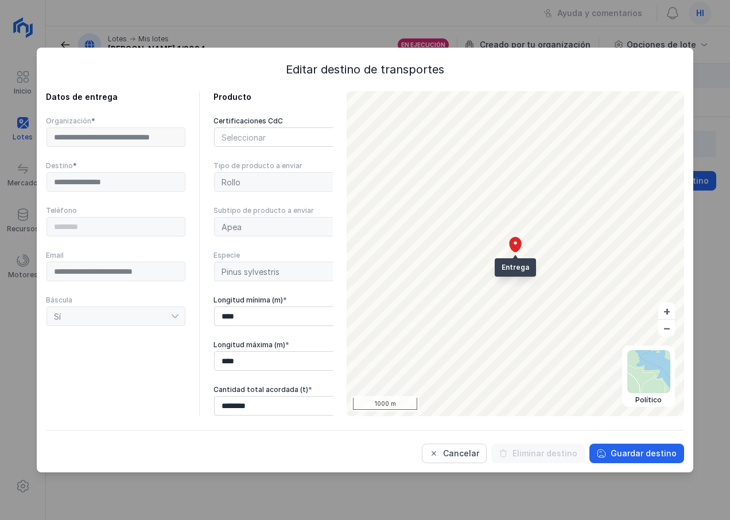
click at [547, 454] on div "Eliminar destino" at bounding box center [538, 454] width 94 height 20
click at [155, 139] on div "**********" at bounding box center [116, 137] width 140 height 21
click at [464, 454] on div "Cancelar" at bounding box center [461, 453] width 36 height 11
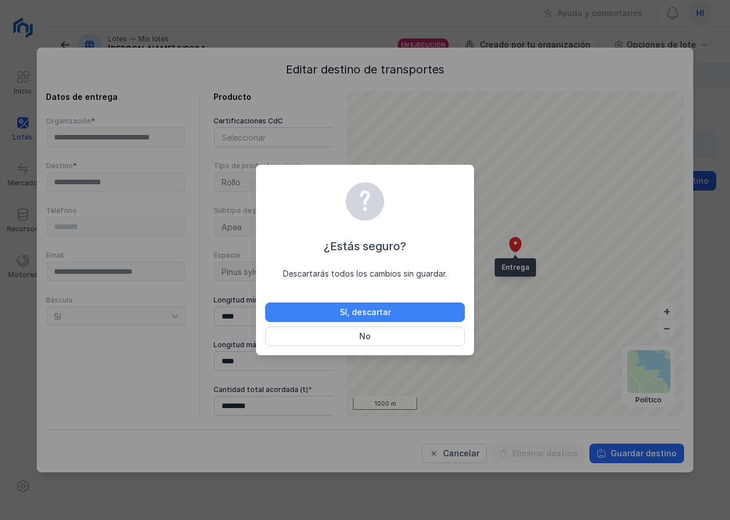
click at [384, 313] on div "Sí, descartar" at bounding box center [365, 311] width 51 height 11
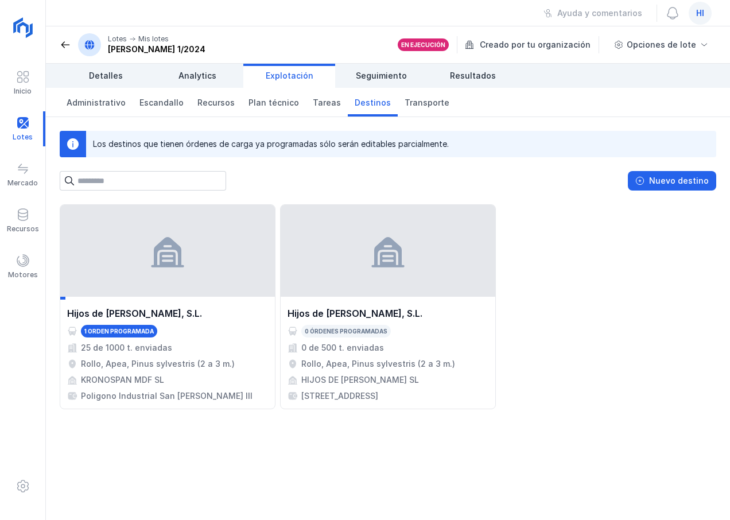
click at [703, 14] on span "hi" at bounding box center [700, 12] width 8 height 11
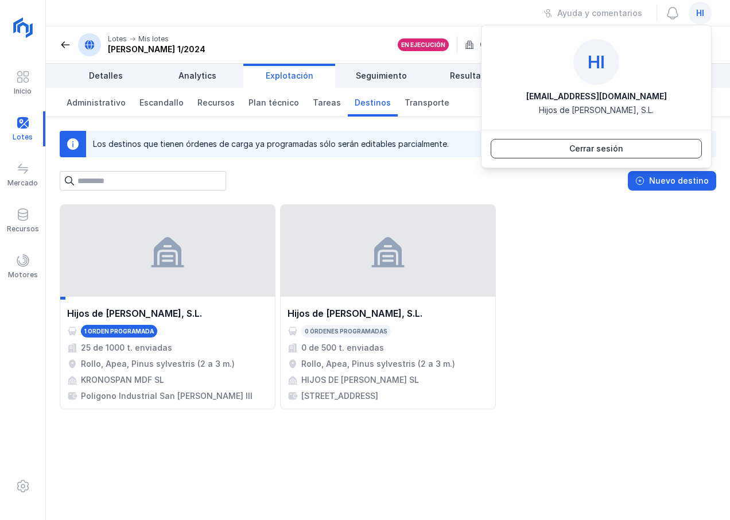
click at [602, 149] on div "Cerrar sesión" at bounding box center [596, 148] width 54 height 11
